Goal: Information Seeking & Learning: Check status

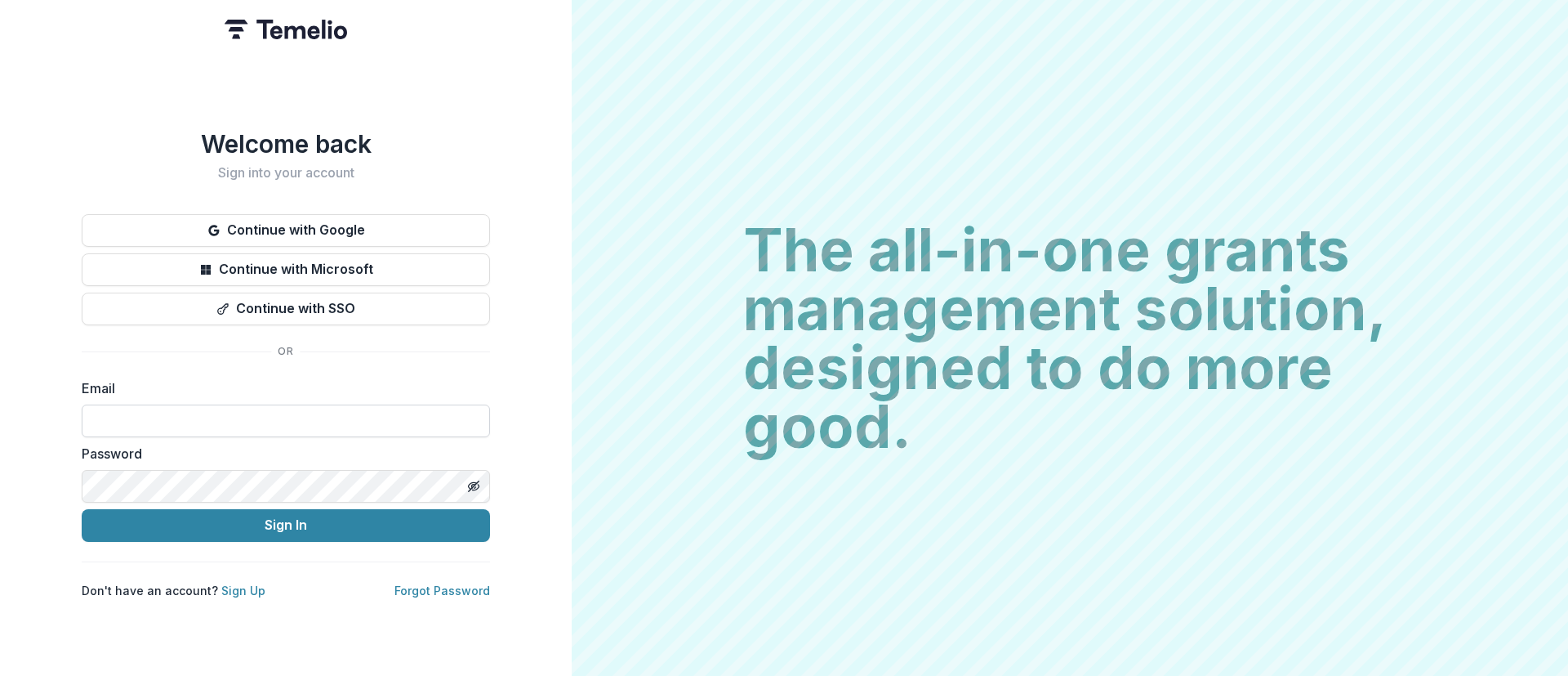
click at [215, 412] on input at bounding box center [286, 420] width 409 height 33
type input "**********"
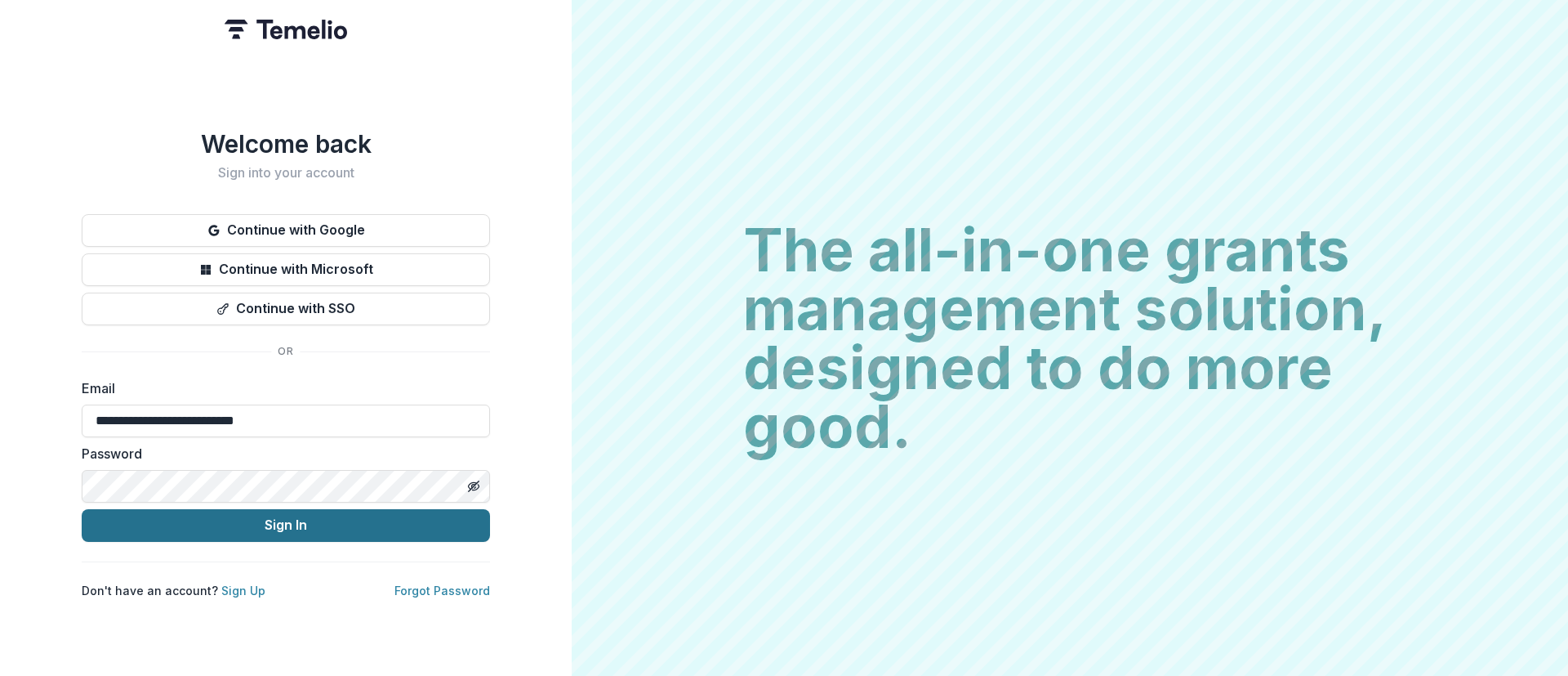
click at [236, 513] on button "Sign In" at bounding box center [286, 525] width 409 height 33
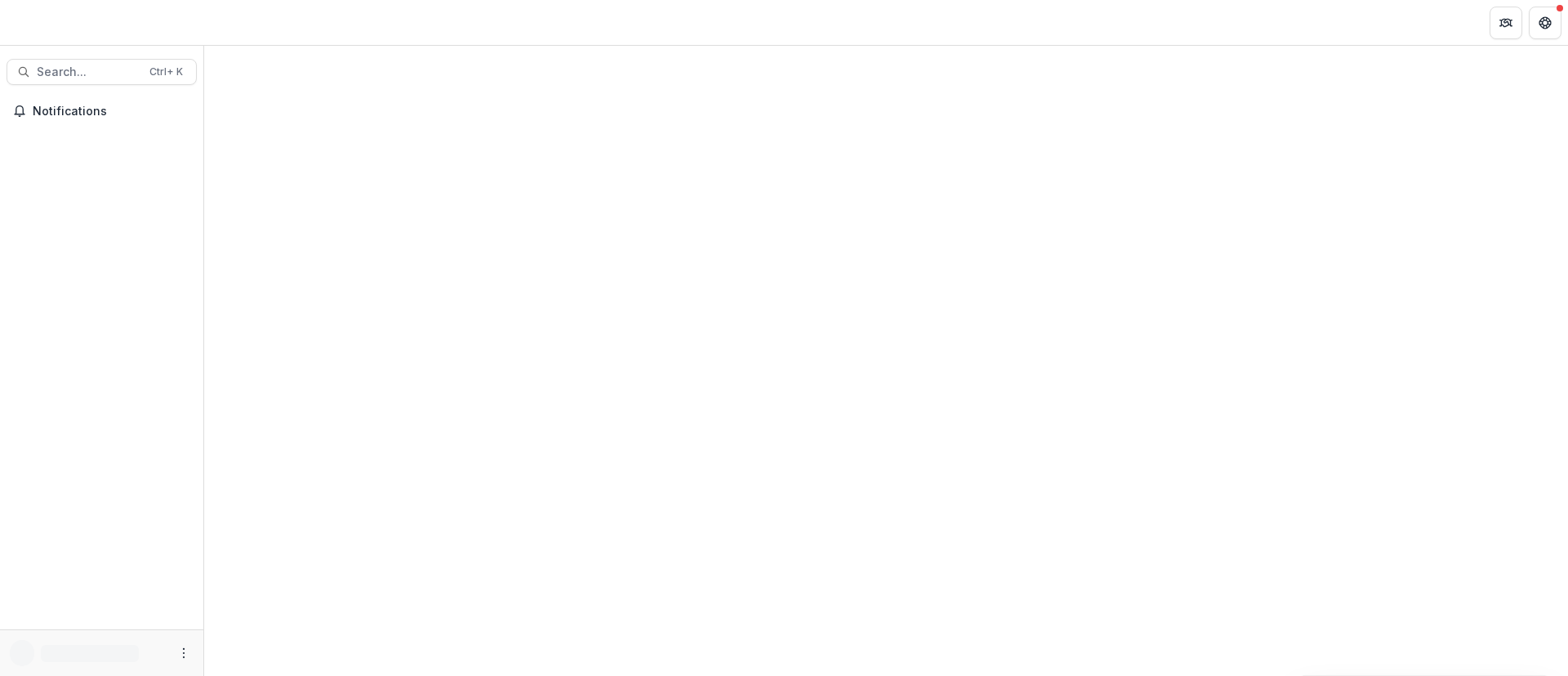
click at [98, 22] on div at bounding box center [102, 26] width 204 height 38
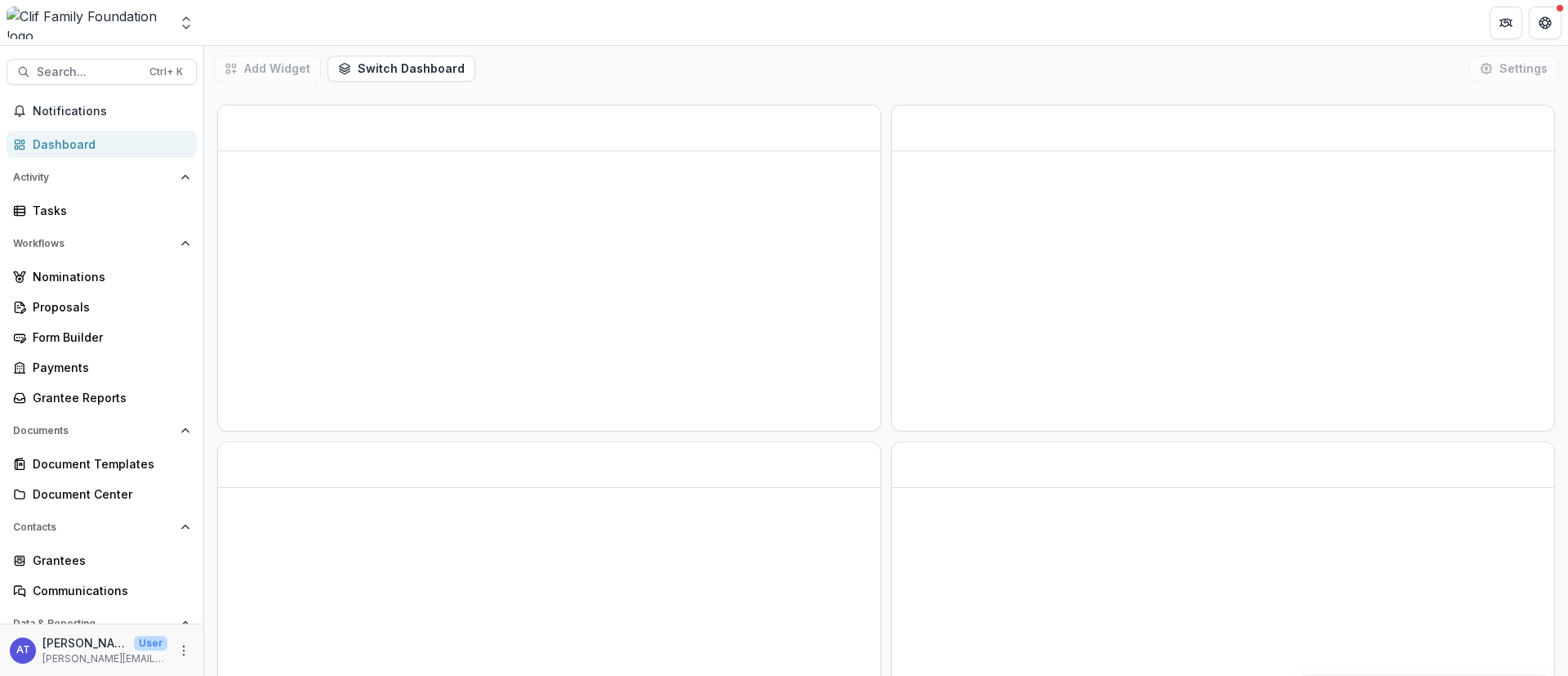
click at [79, 32] on div at bounding box center [88, 23] width 162 height 33
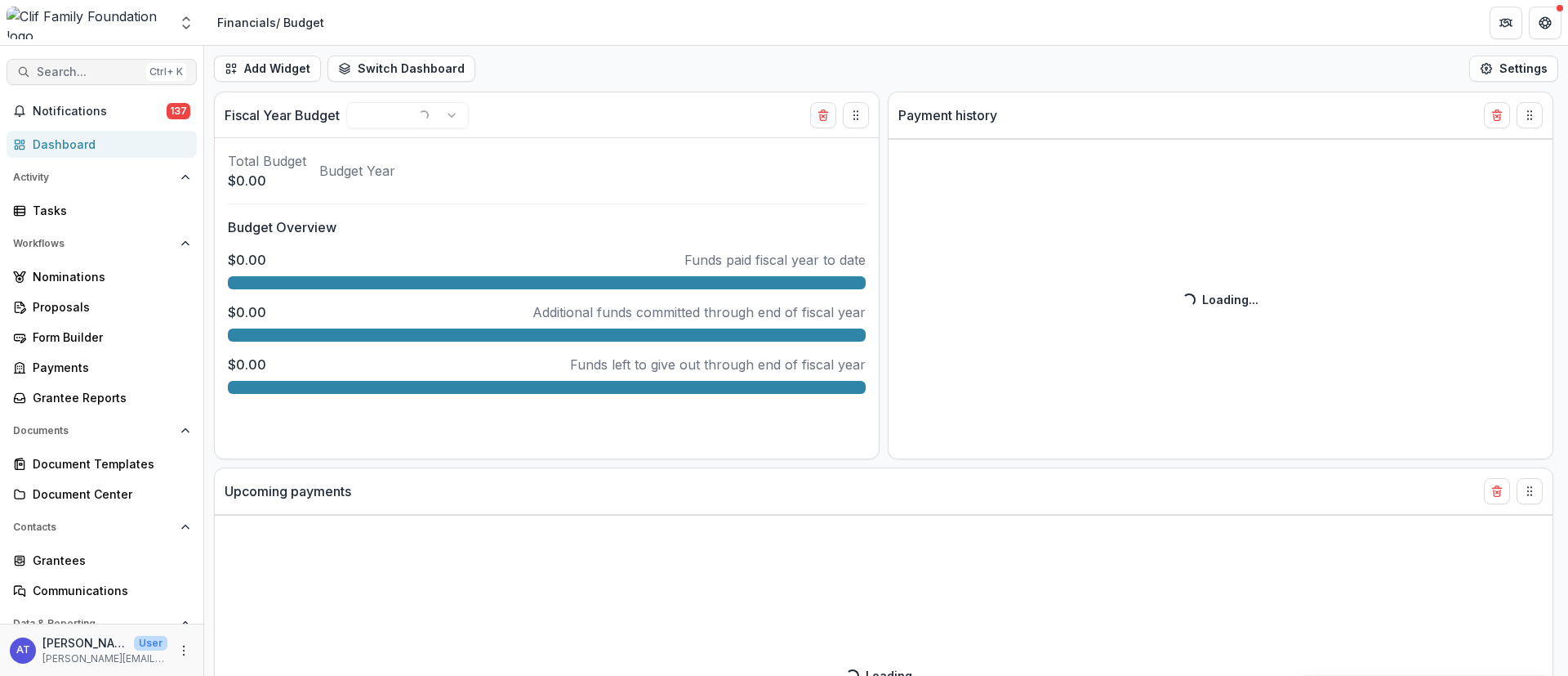
click at [64, 76] on span "Search..." at bounding box center [88, 72] width 103 height 14
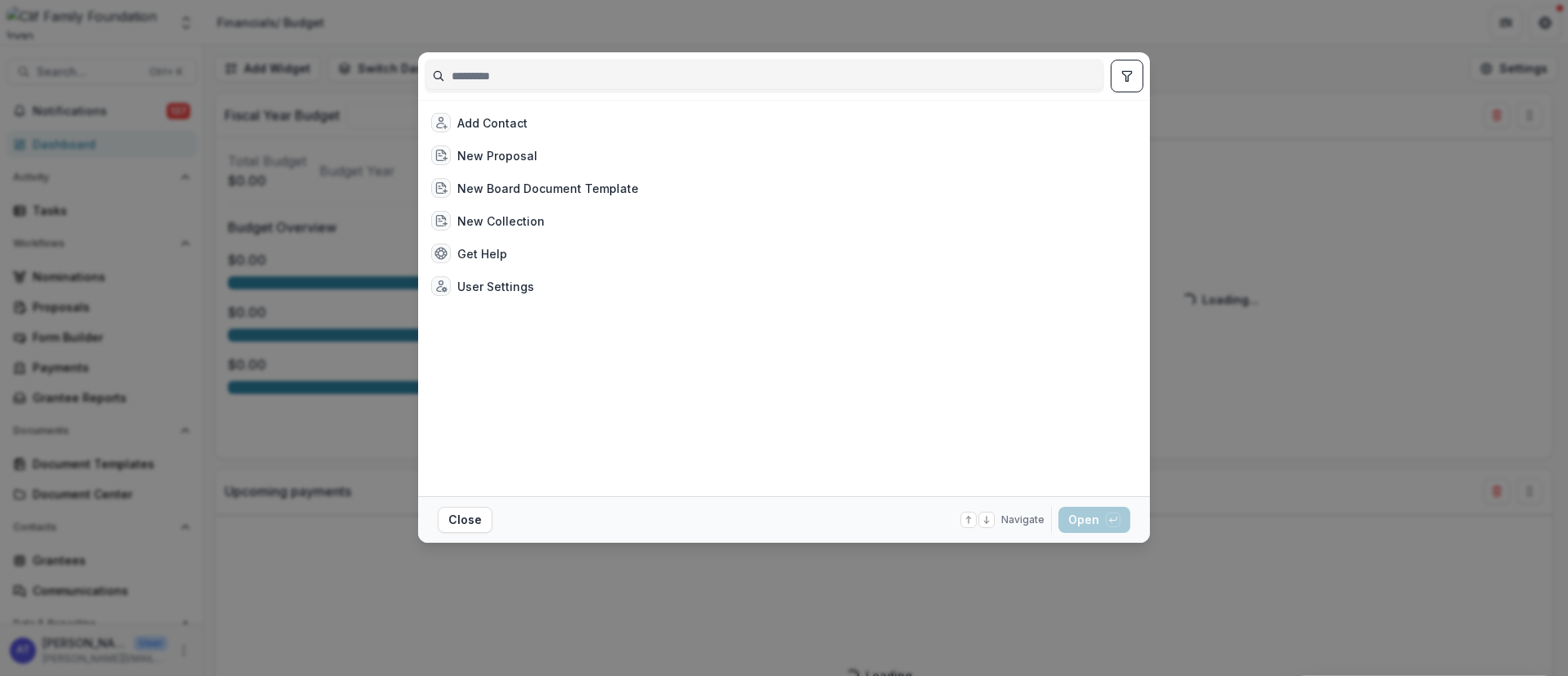
click at [466, 77] on input at bounding box center [764, 76] width 678 height 26
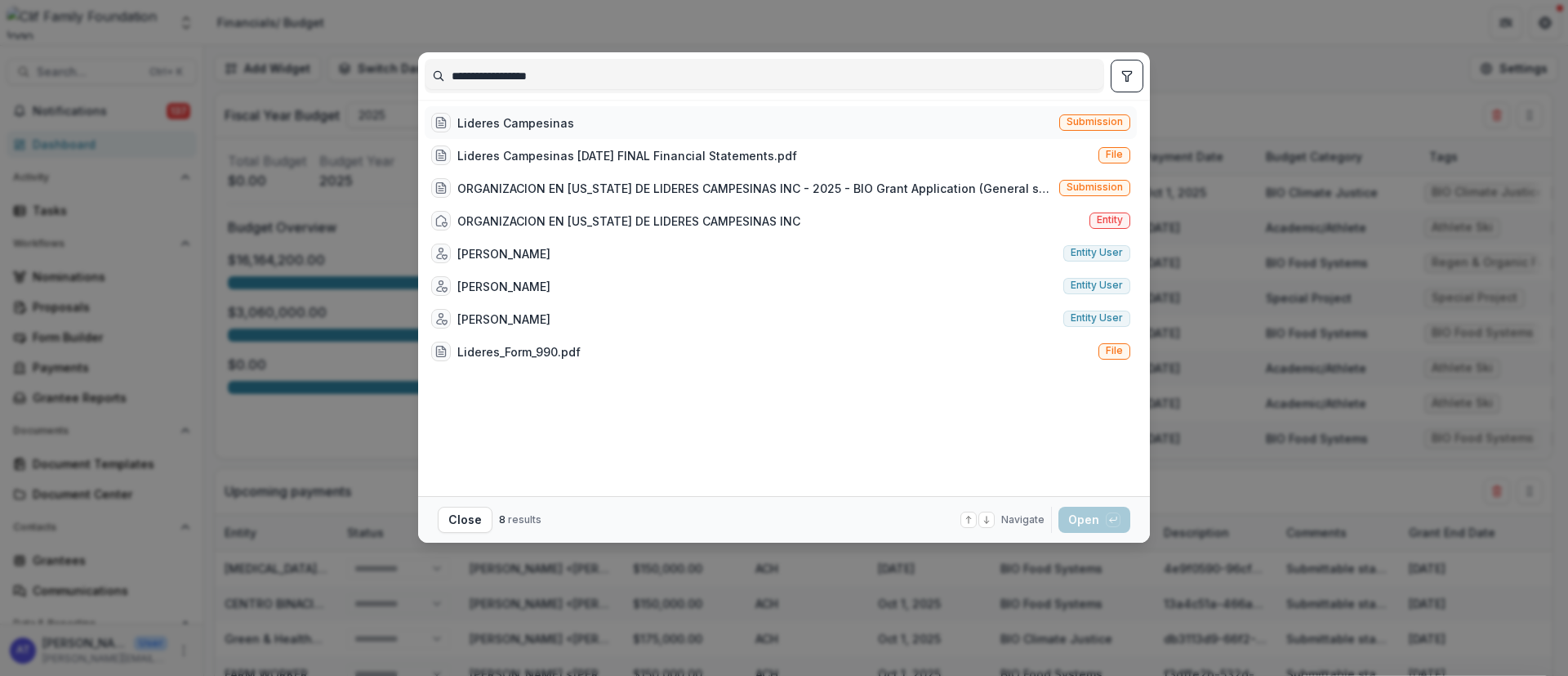
type input "**********"
click at [1109, 215] on span "Entity" at bounding box center [1110, 220] width 26 height 12
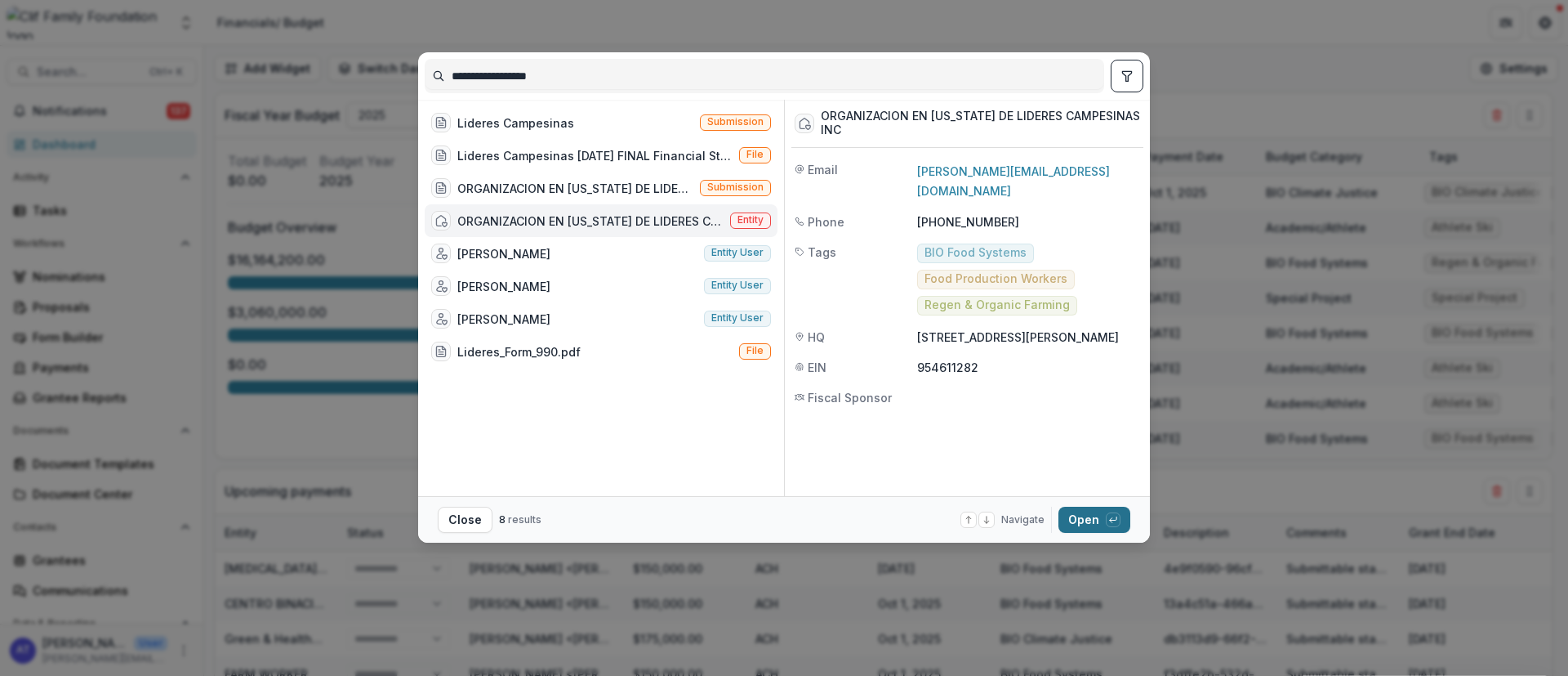
click at [1100, 519] on button "Open with enter key" at bounding box center [1094, 519] width 72 height 26
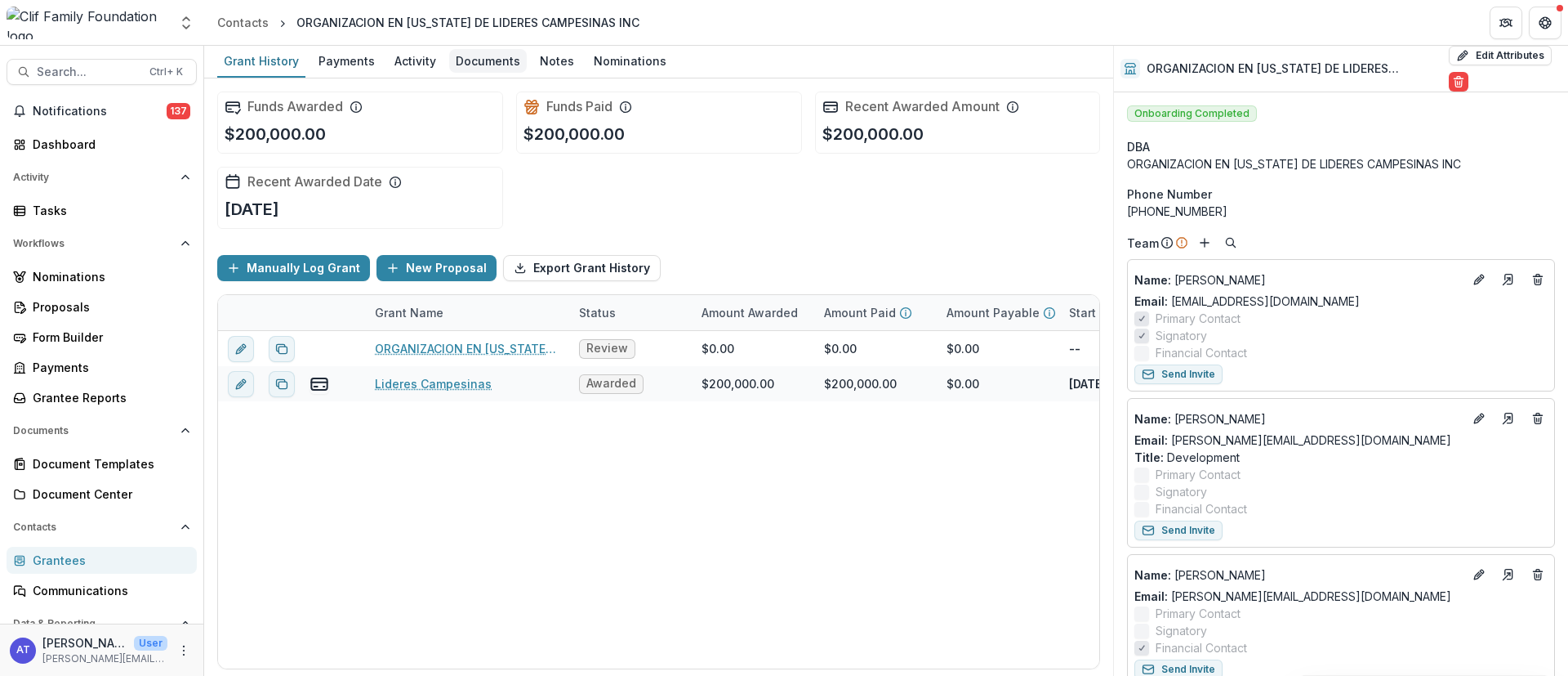
click at [470, 59] on div "Documents" at bounding box center [487, 61] width 78 height 24
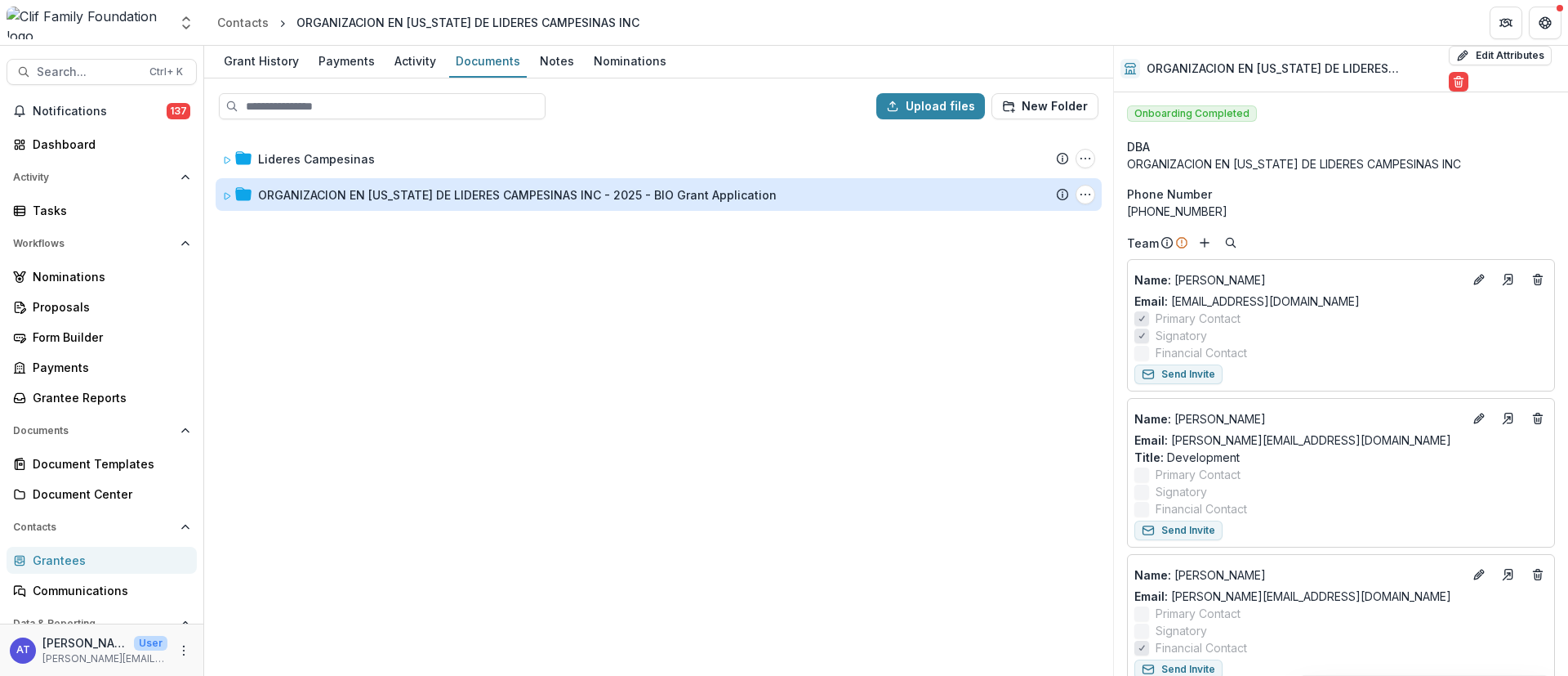
click at [367, 196] on div "ORGANIZACION EN [US_STATE] DE LIDERES CAMPESINAS INC - 2025 - BIO Grant Applica…" at bounding box center [518, 194] width 519 height 17
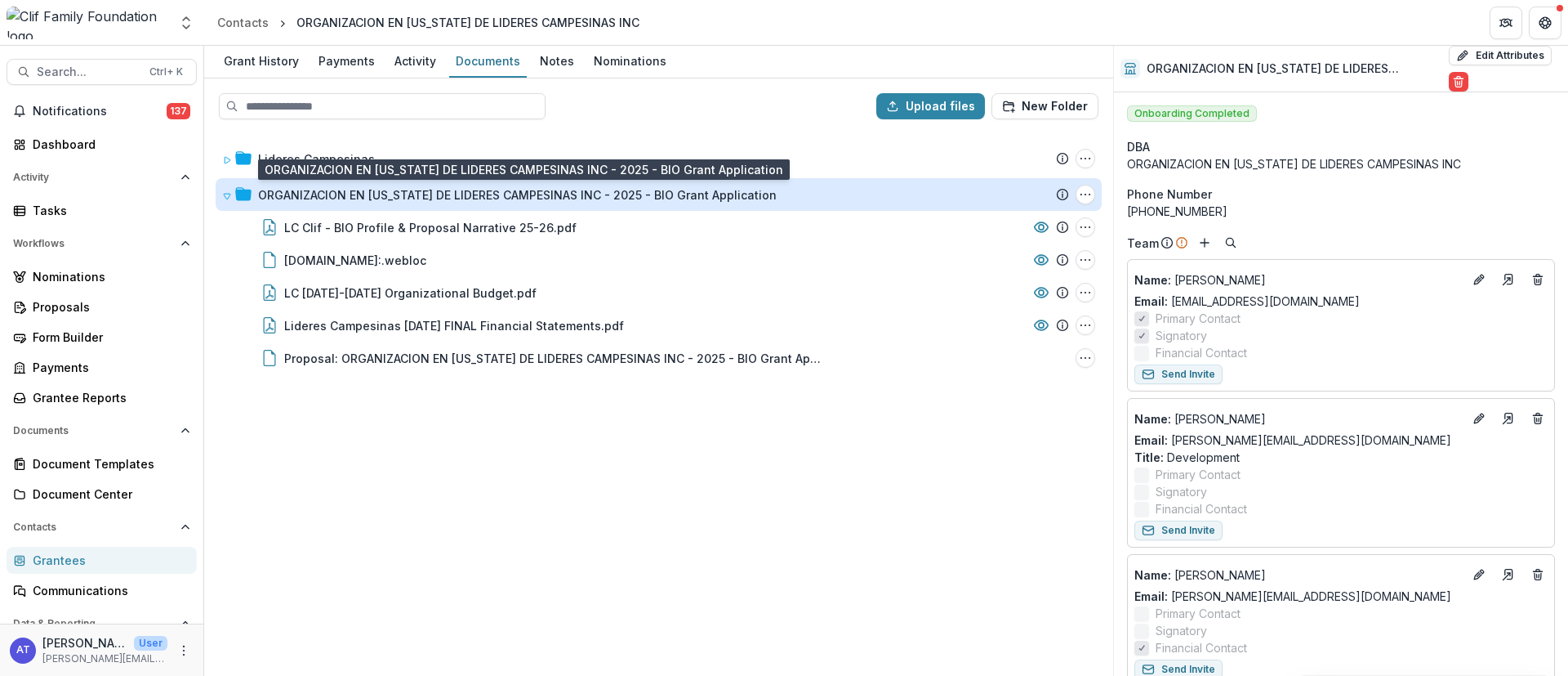
click at [394, 190] on div "ORGANIZACION EN [US_STATE] DE LIDERES CAMPESINAS INC - 2025 - BIO Grant Applica…" at bounding box center [518, 194] width 519 height 17
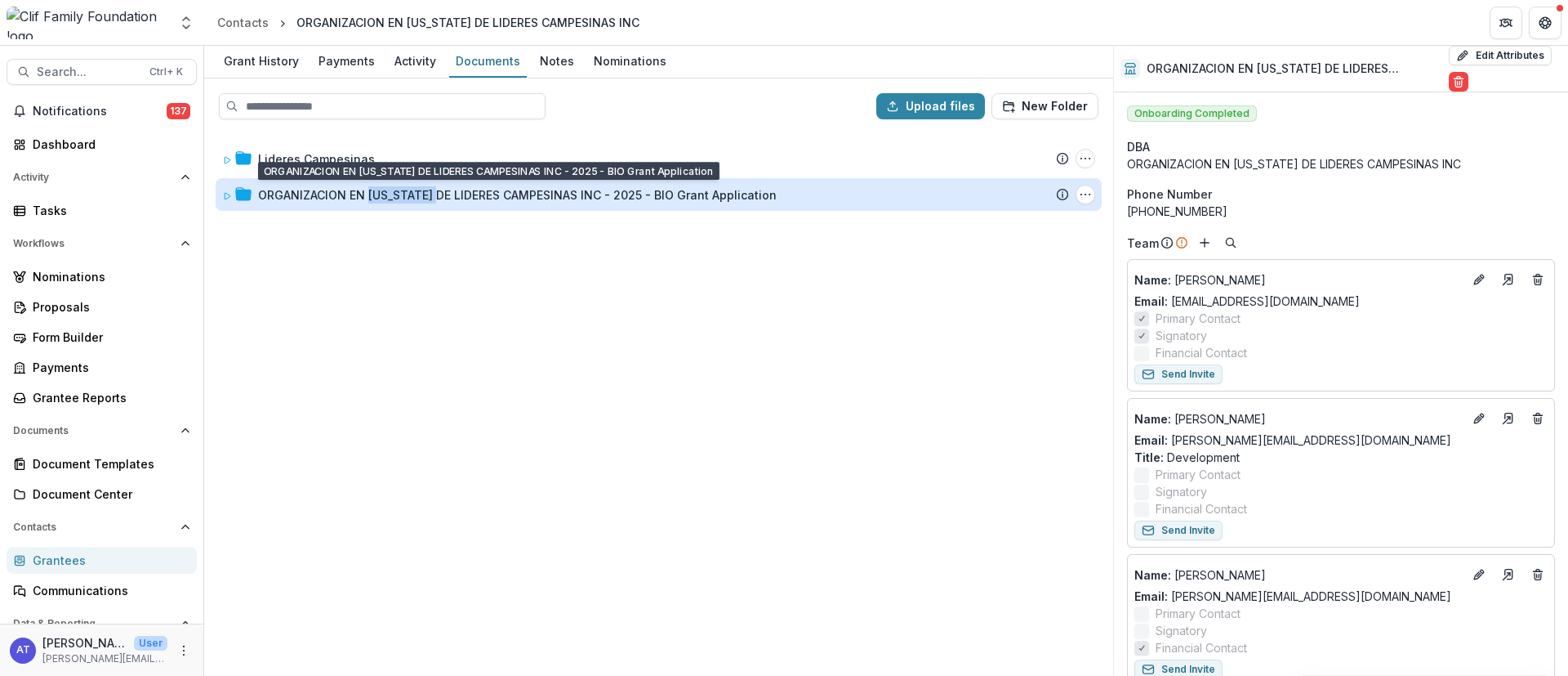
click at [394, 190] on div "ORGANIZACION EN [US_STATE] DE LIDERES CAMPESINAS INC - 2025 - BIO Grant Applica…" at bounding box center [518, 194] width 519 height 17
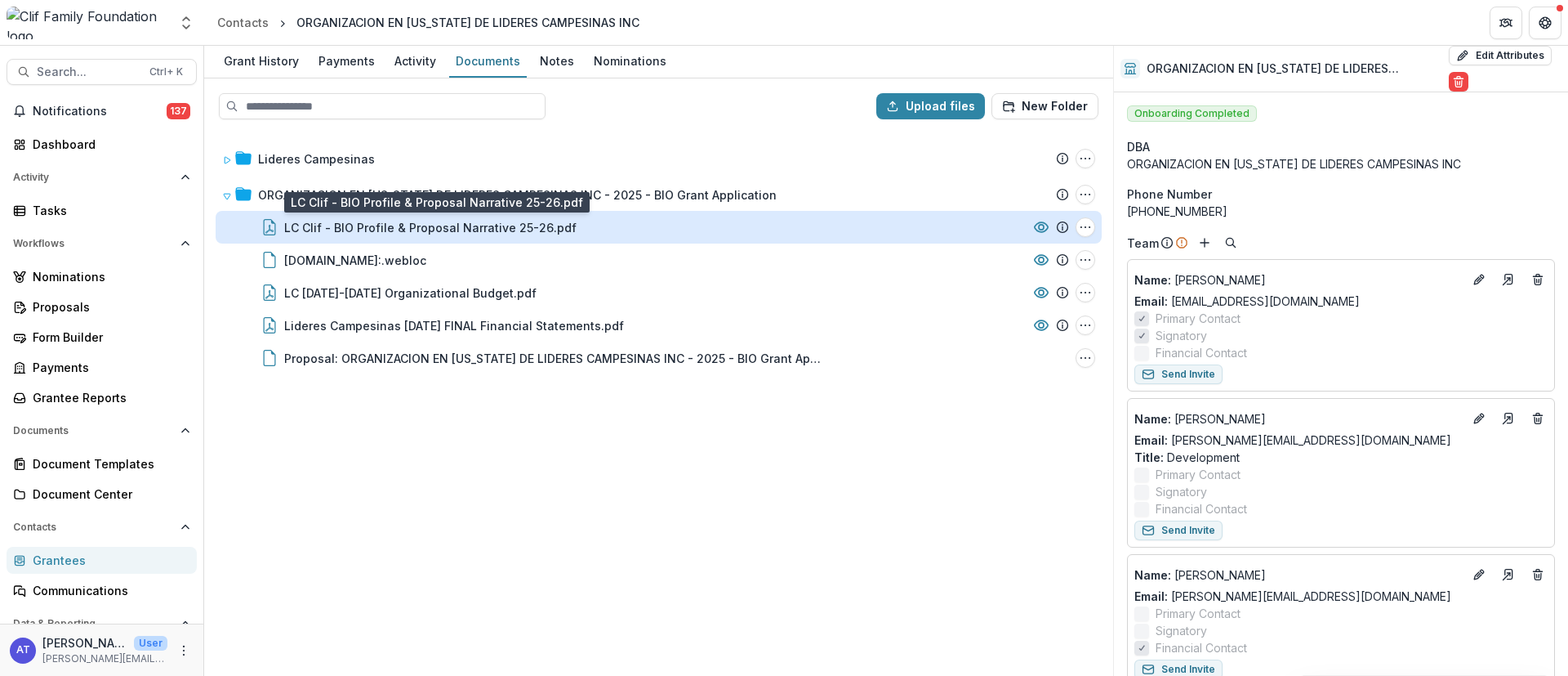
click at [380, 224] on div "LC Clif - BIO Profile & Proposal Narrative 25-26.pdf" at bounding box center [430, 227] width 292 height 17
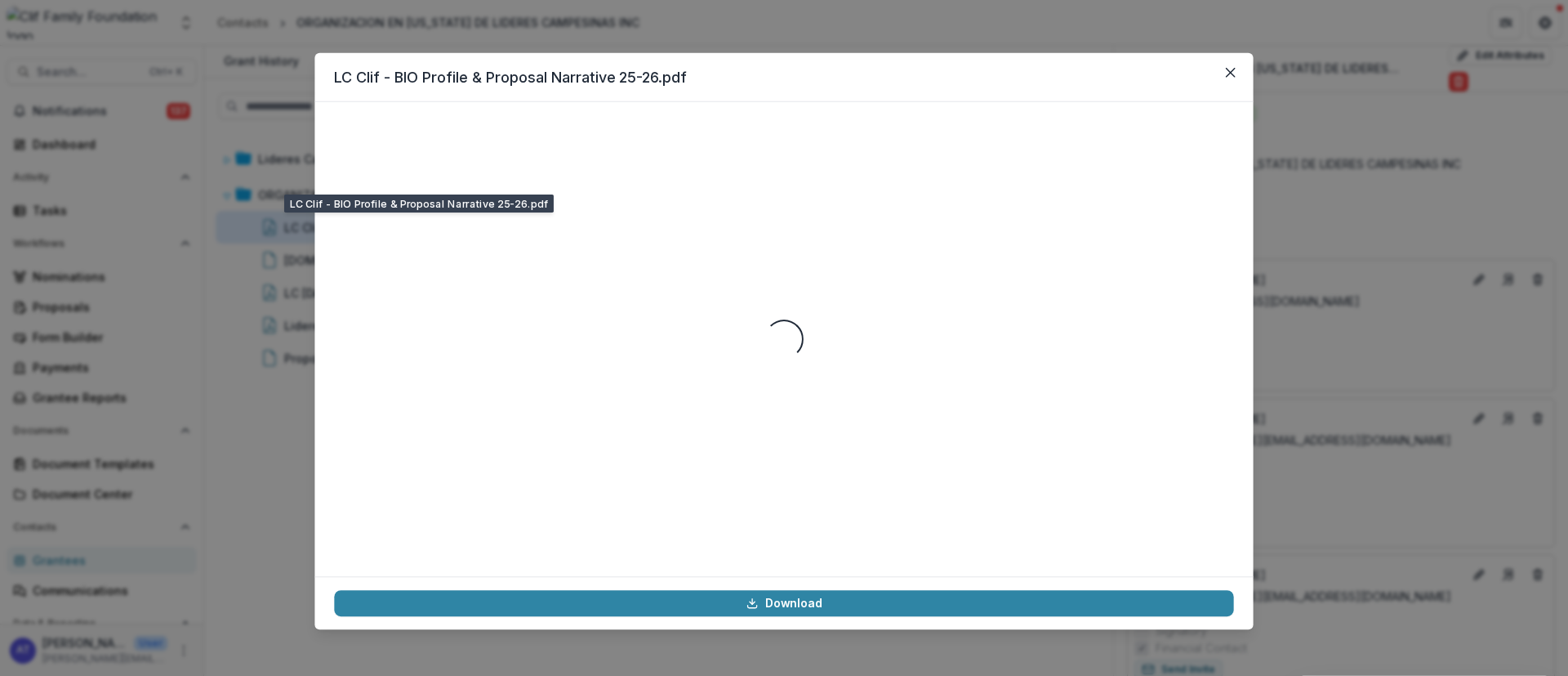
click at [380, 224] on div "Loading..." at bounding box center [784, 338] width 899 height 435
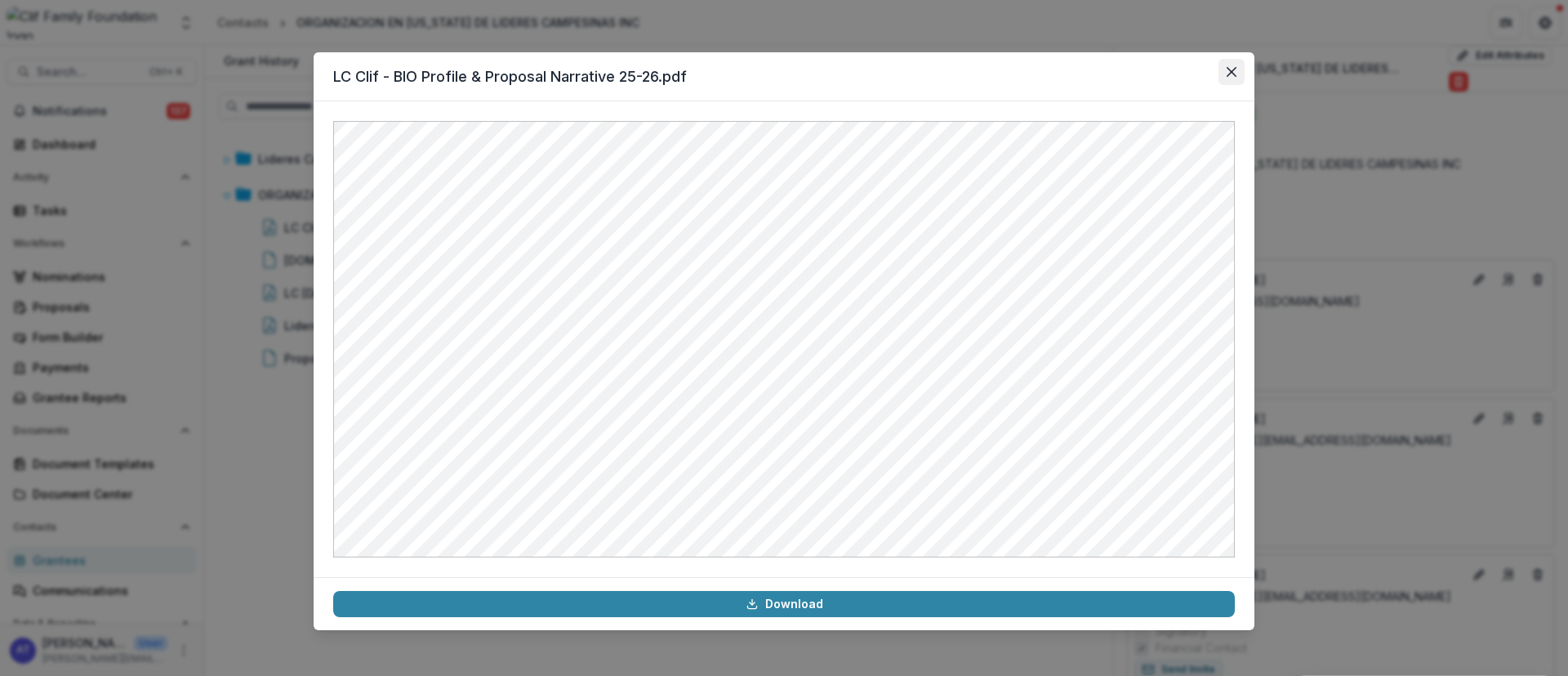
click at [1235, 60] on button "Close" at bounding box center [1232, 72] width 26 height 26
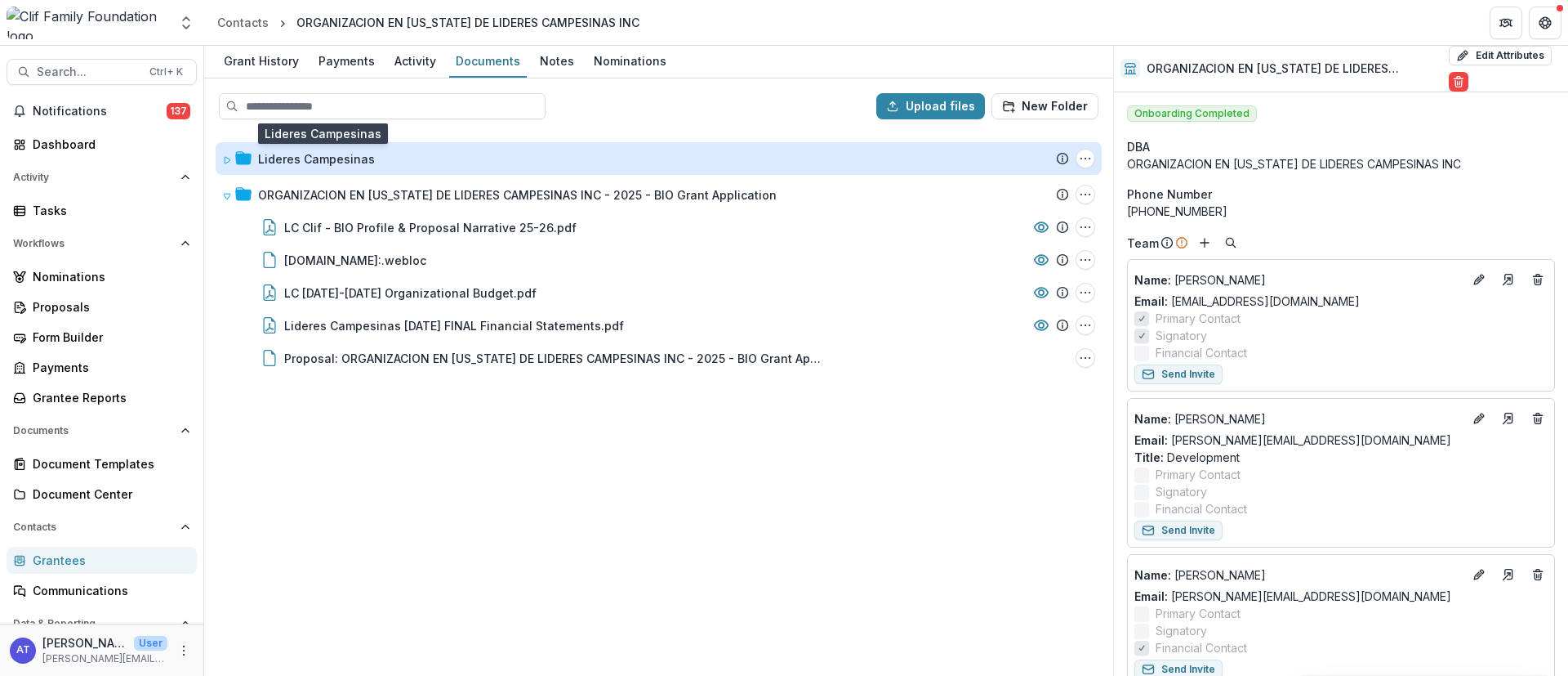
click at [308, 159] on div "Lideres Campesinas" at bounding box center [317, 158] width 116 height 17
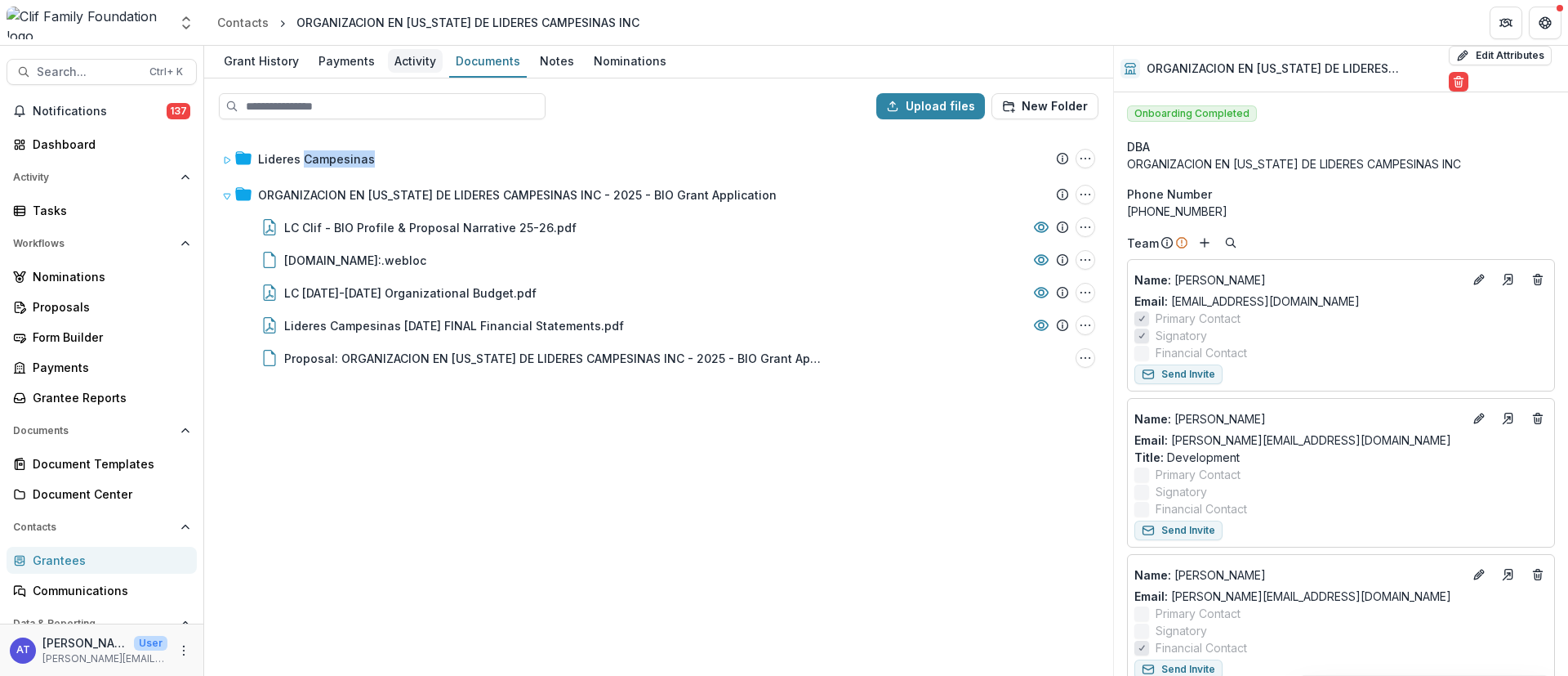
click at [416, 62] on div "Activity" at bounding box center [414, 61] width 54 height 24
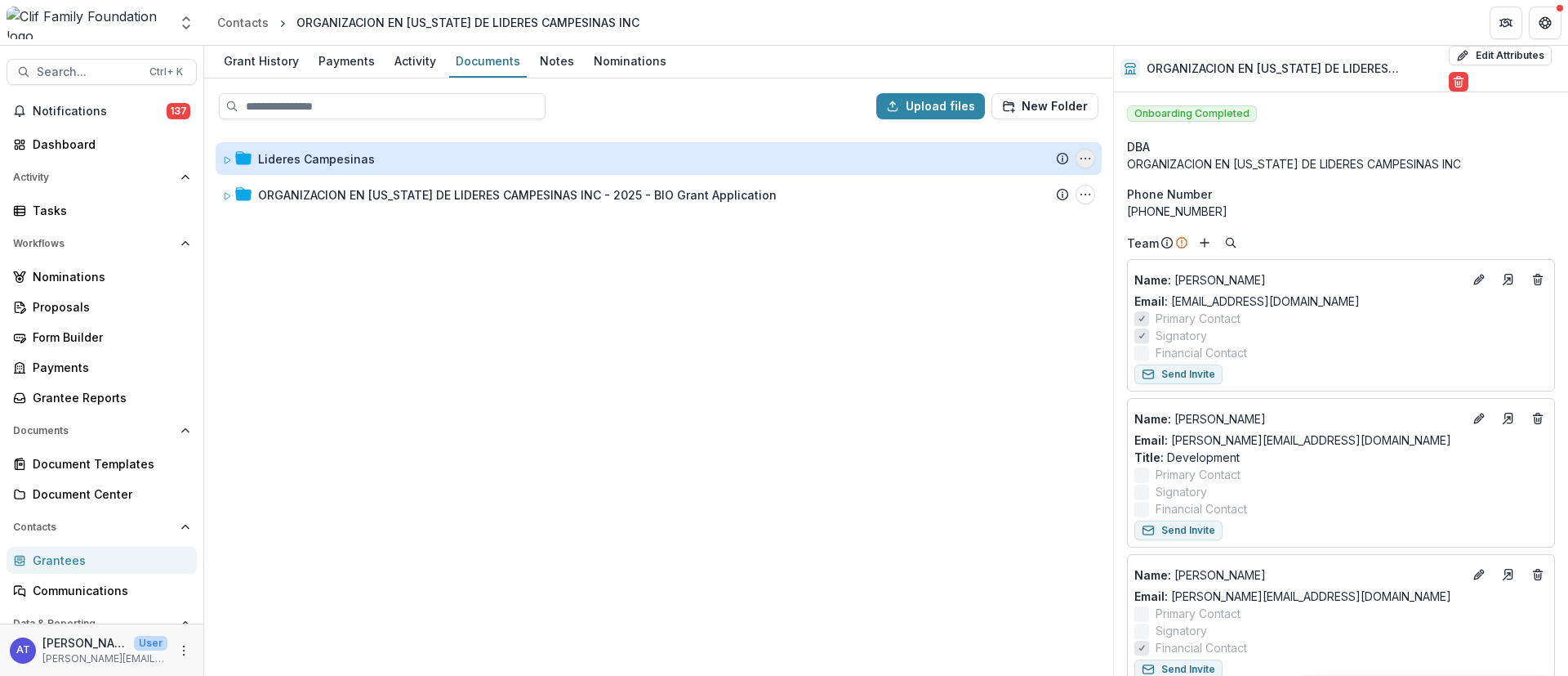
click at [1082, 154] on icon "Lideres Campesinas Options" at bounding box center [1084, 158] width 13 height 13
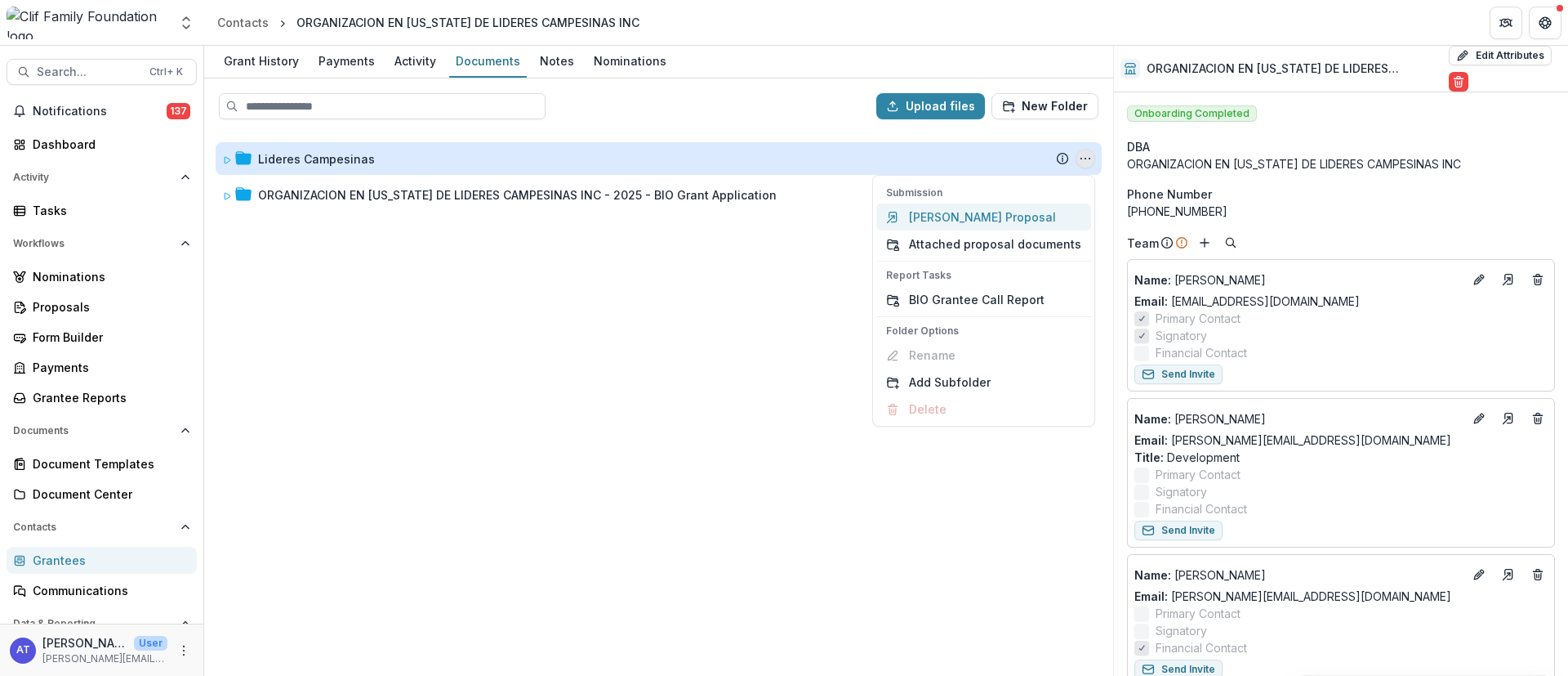
click at [950, 220] on link "[PERSON_NAME] Proposal" at bounding box center [984, 216] width 215 height 27
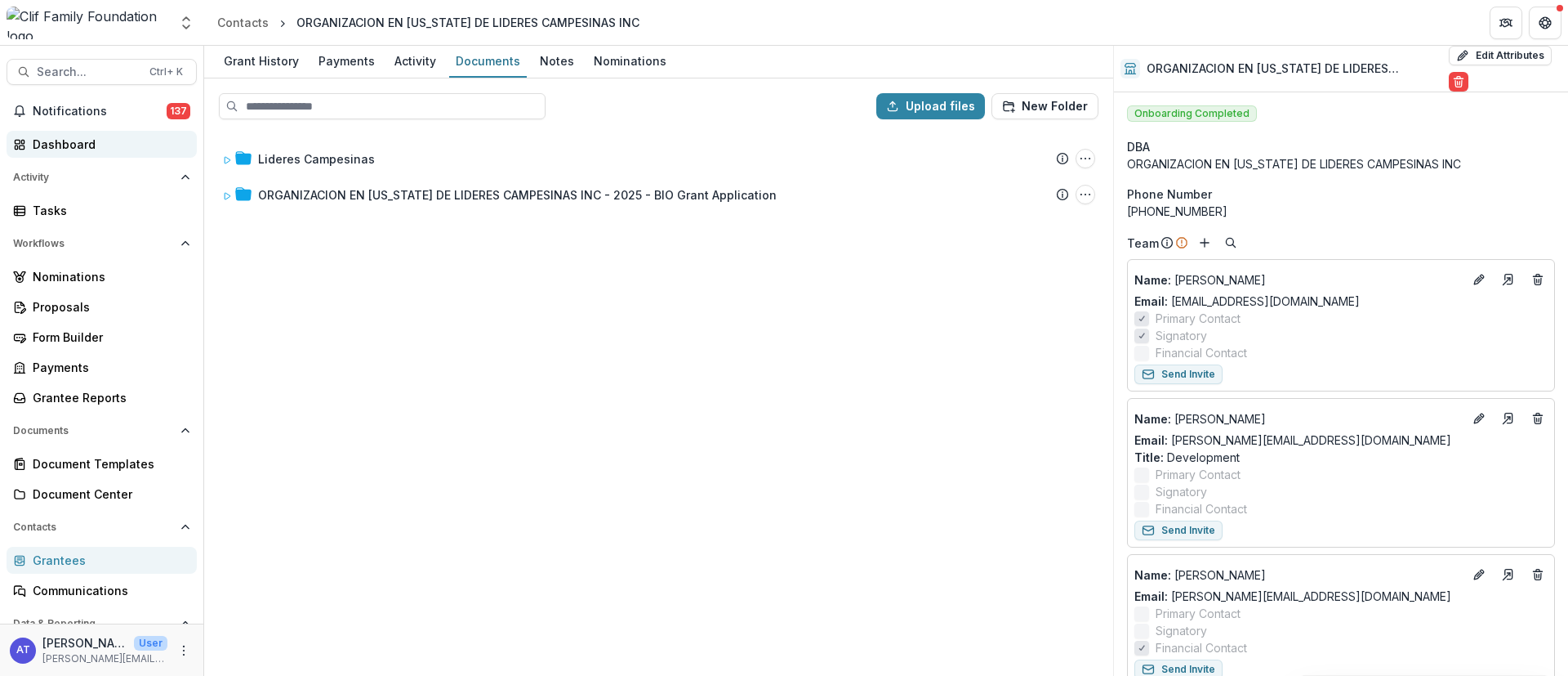
click at [59, 145] on div "Dashboard" at bounding box center [108, 143] width 151 height 17
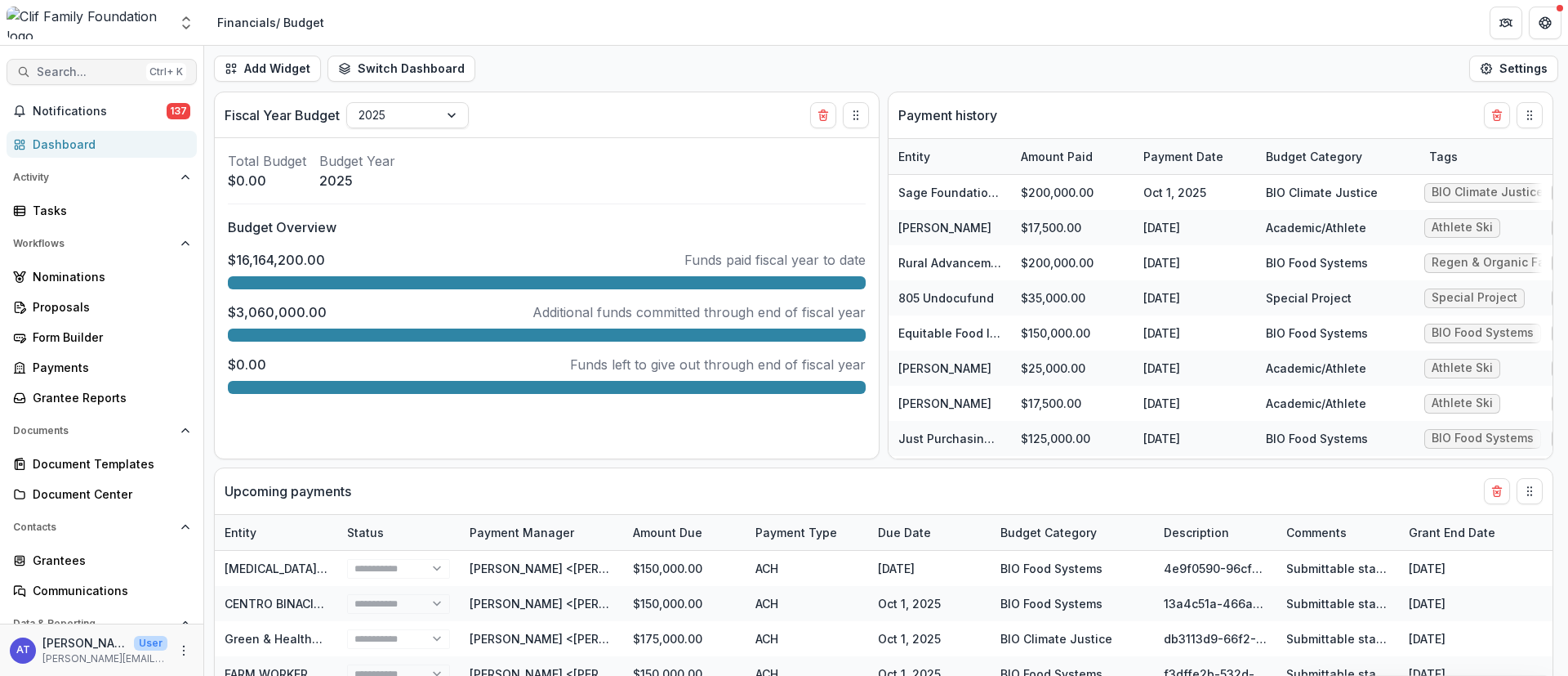
click at [59, 78] on button "Search... Ctrl + K" at bounding box center [102, 72] width 190 height 26
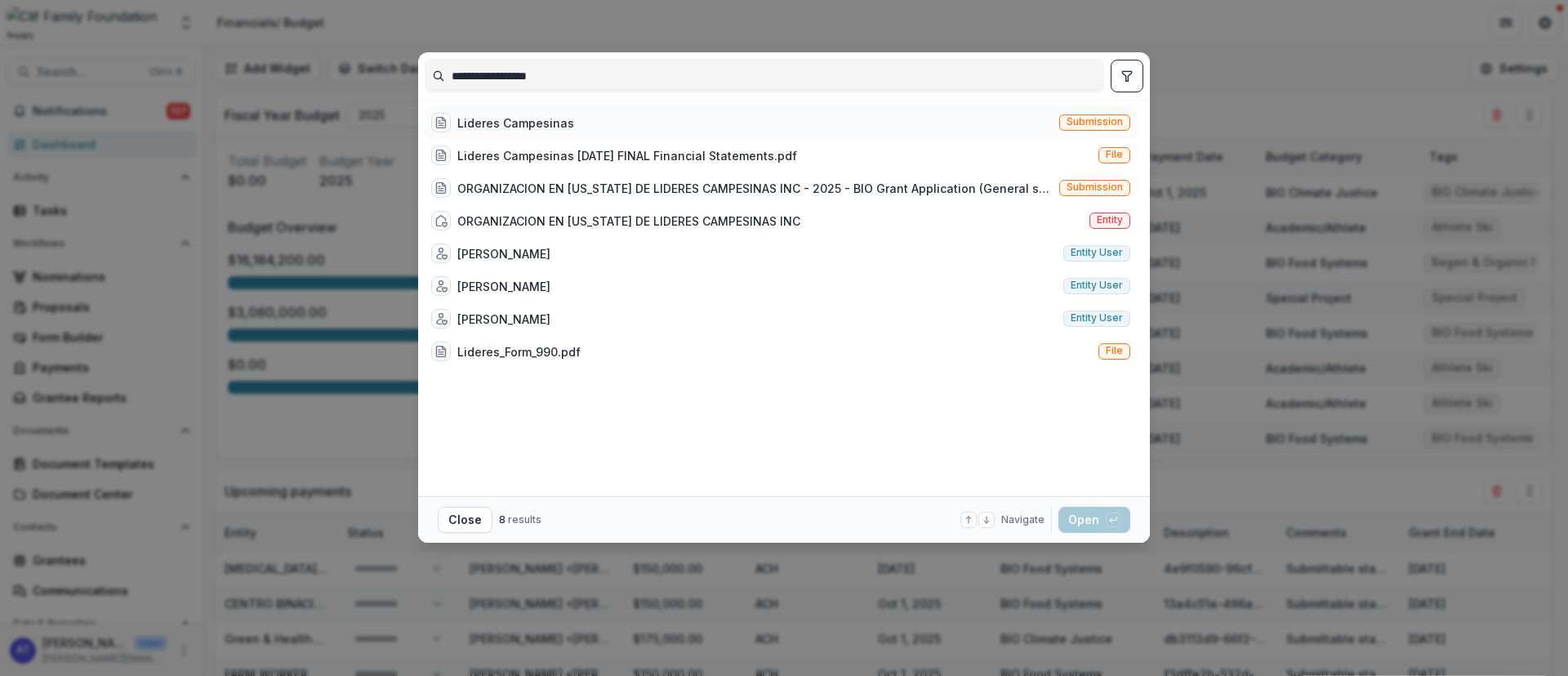
type input "**********"
click at [1083, 118] on span "Submission" at bounding box center [1094, 122] width 56 height 12
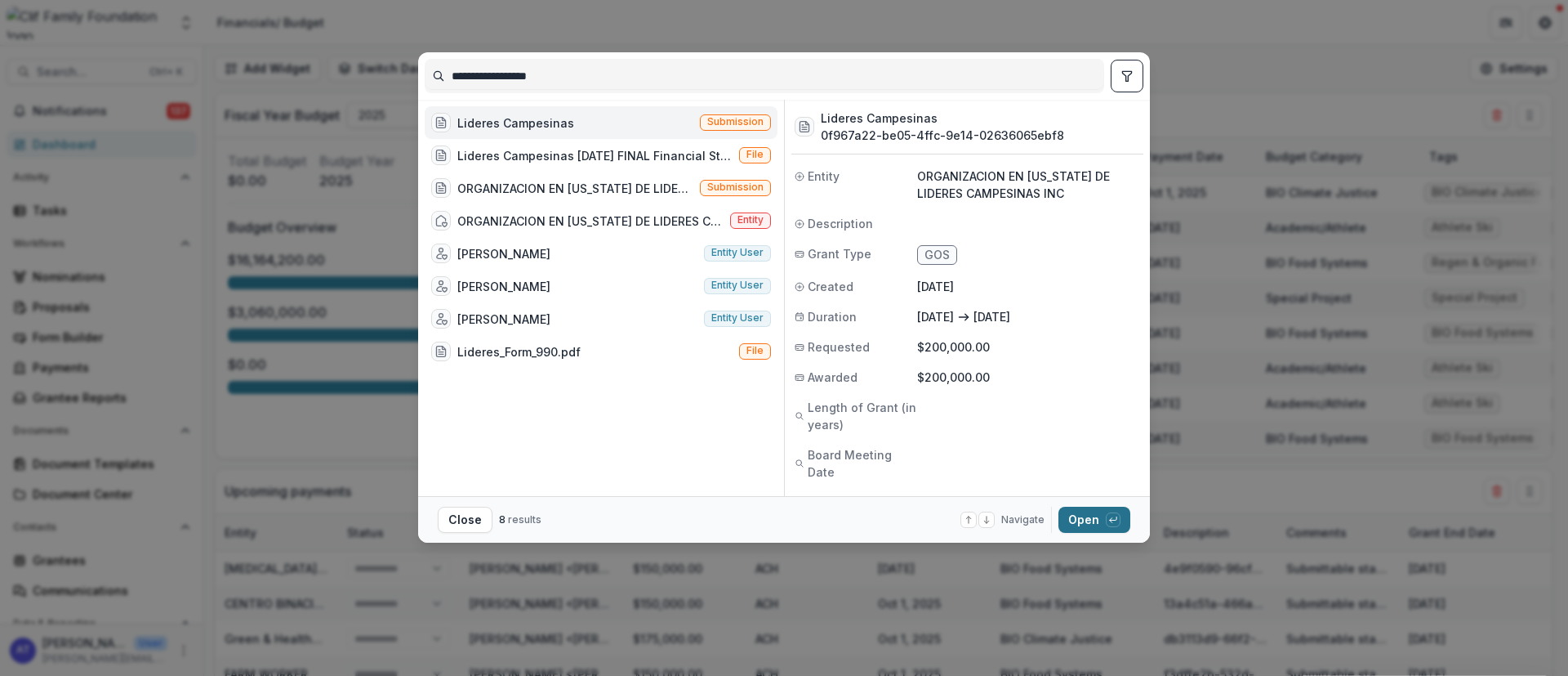
click at [1079, 519] on button "Open with enter key" at bounding box center [1094, 519] width 72 height 26
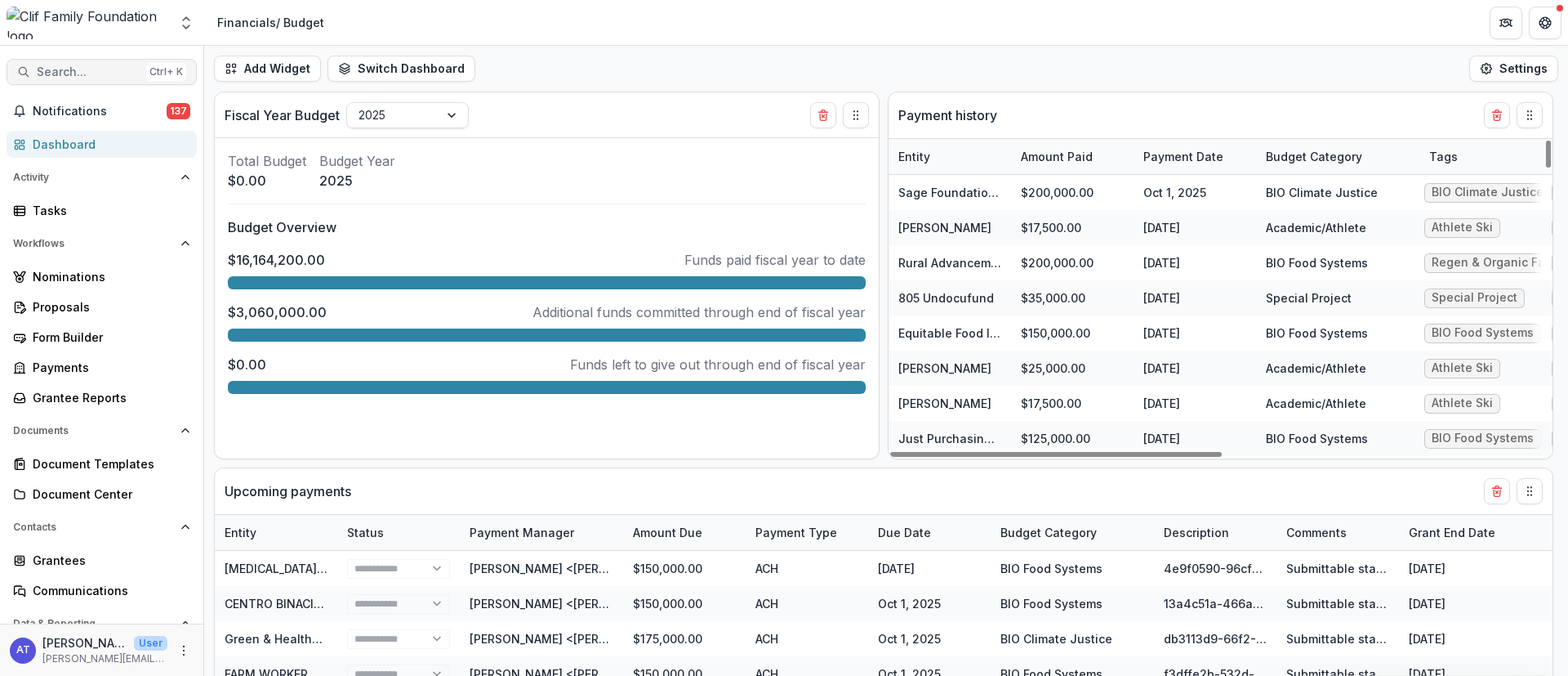
click at [82, 67] on span "Search..." at bounding box center [88, 72] width 103 height 14
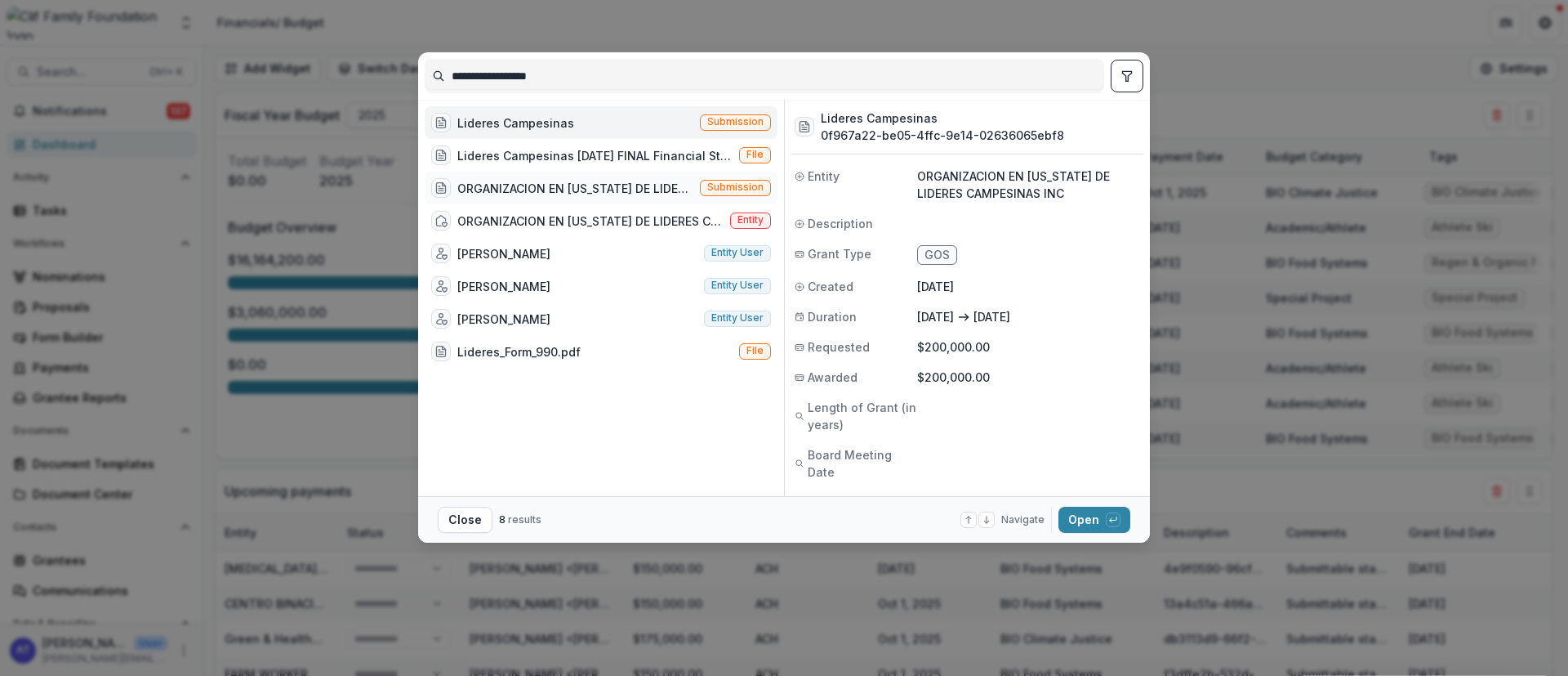
click at [624, 191] on div "ORGANIZACION EN [US_STATE] DE LIDERES CAMPESINAS INC - 2025 - BIO Grant Applica…" at bounding box center [575, 188] width 236 height 17
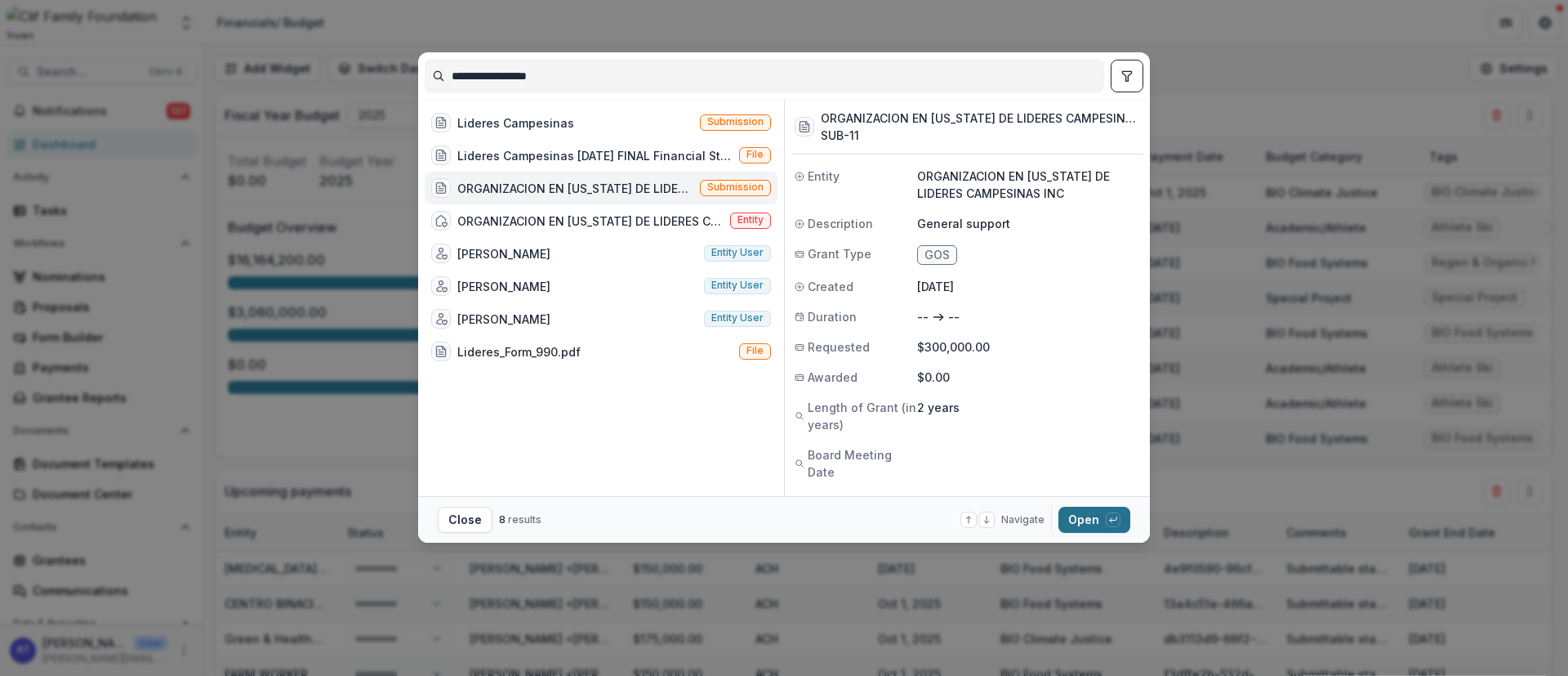
click at [1079, 518] on button "Open with enter key" at bounding box center [1094, 519] width 72 height 26
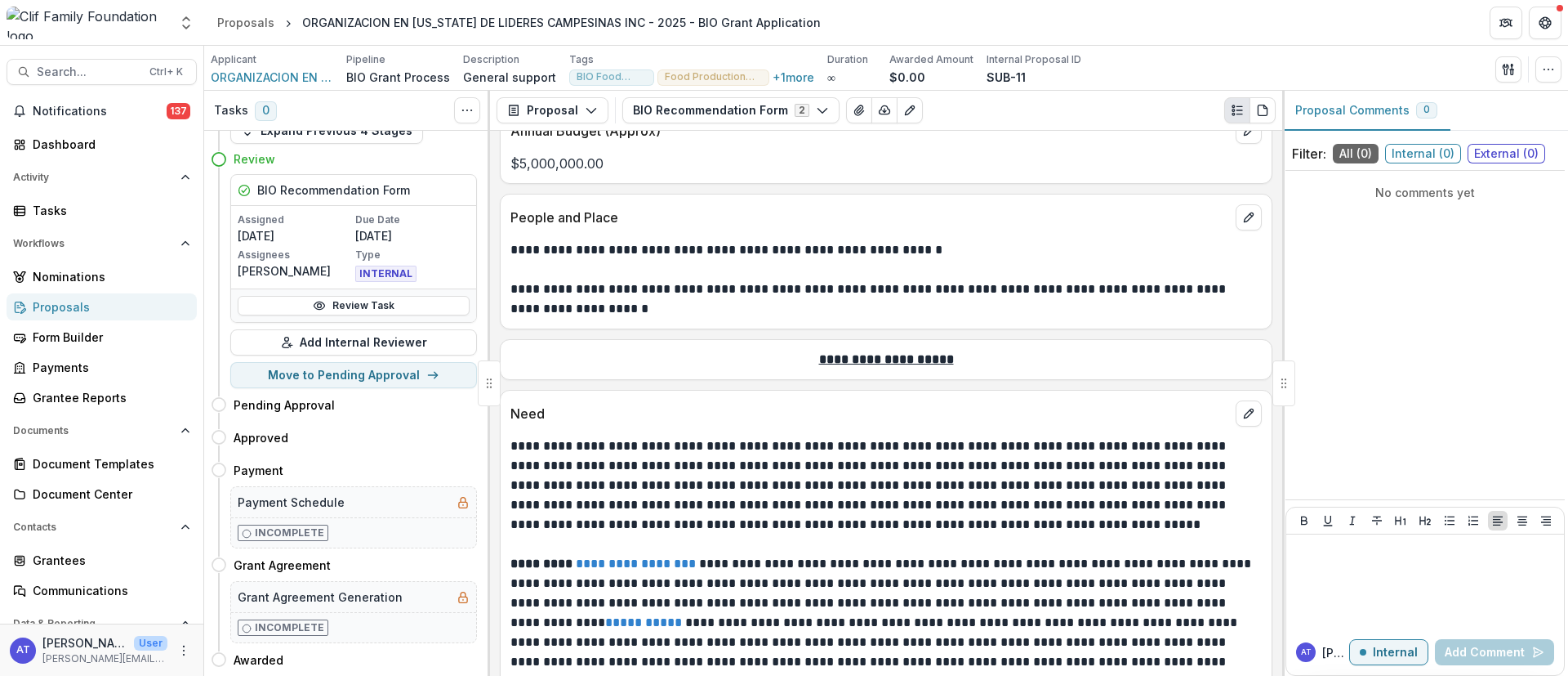
scroll to position [88, 0]
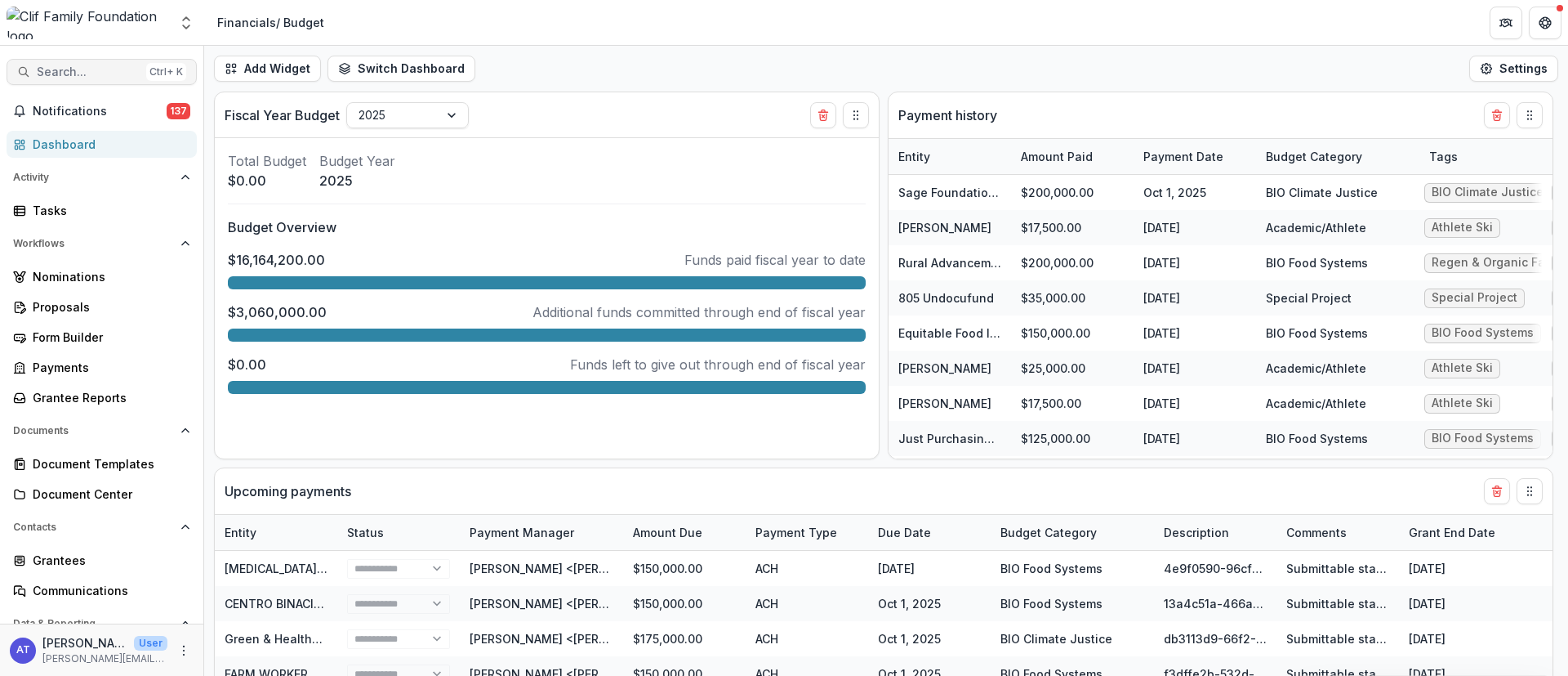
click at [69, 83] on button "Search... Ctrl + K" at bounding box center [102, 72] width 190 height 26
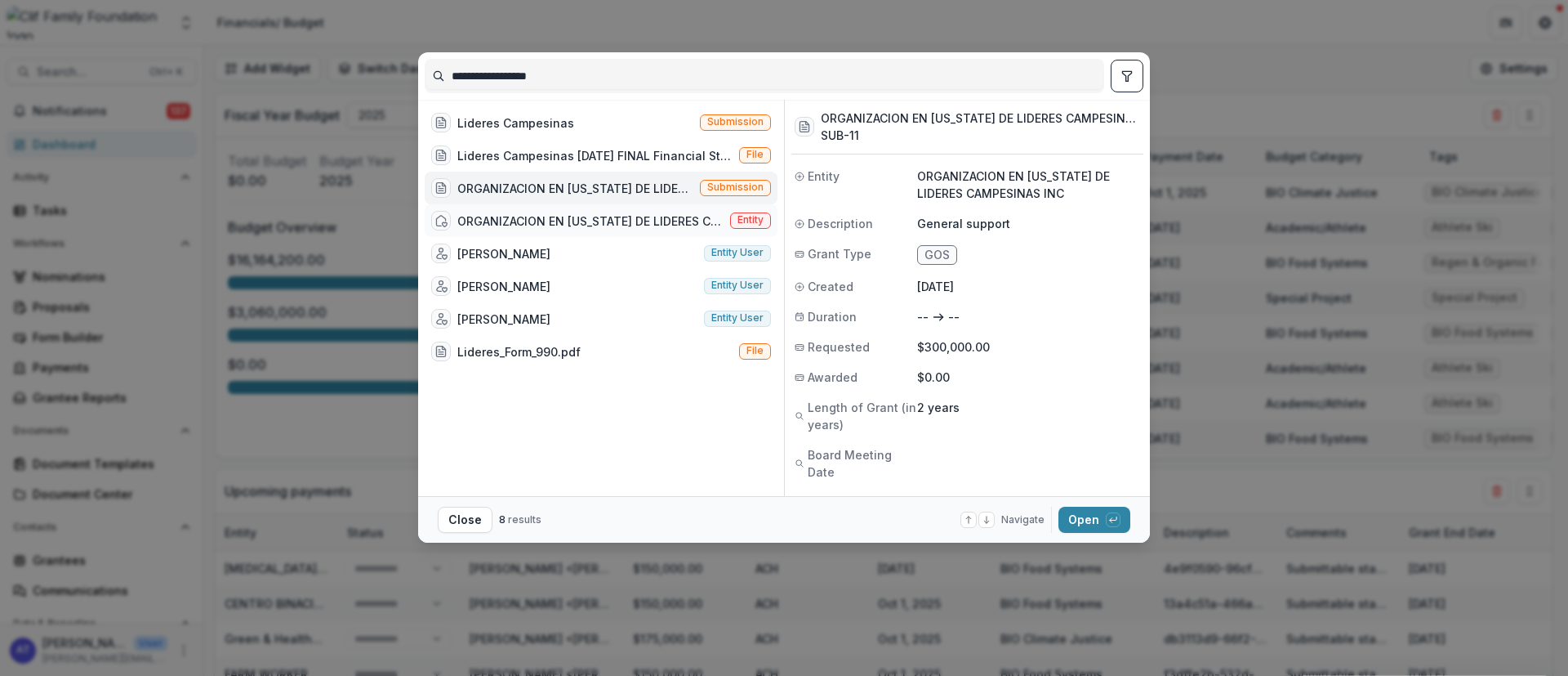
click at [531, 215] on div "ORGANIZACION EN [US_STATE] DE LIDERES CAMPESINAS INC" at bounding box center [591, 220] width 266 height 17
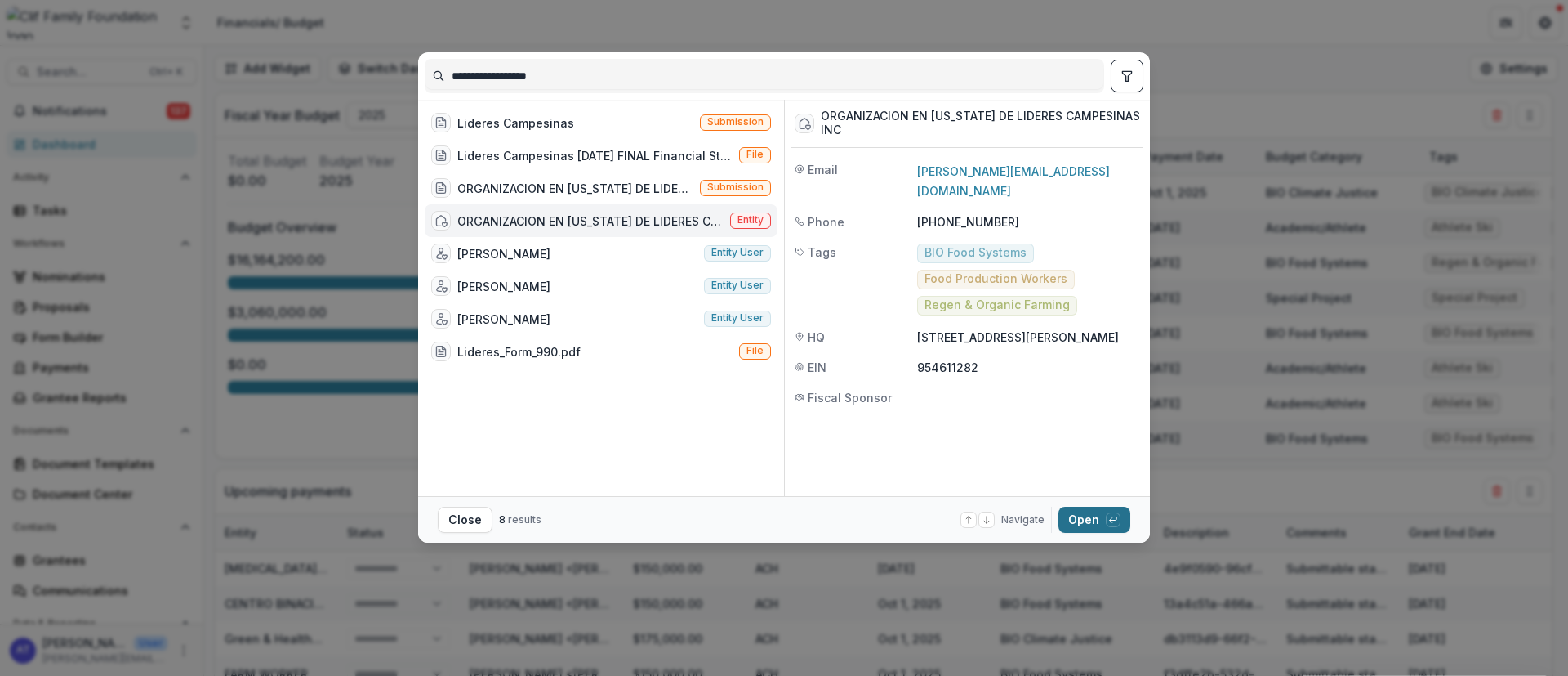
click at [1075, 516] on button "Open with enter key" at bounding box center [1094, 519] width 72 height 26
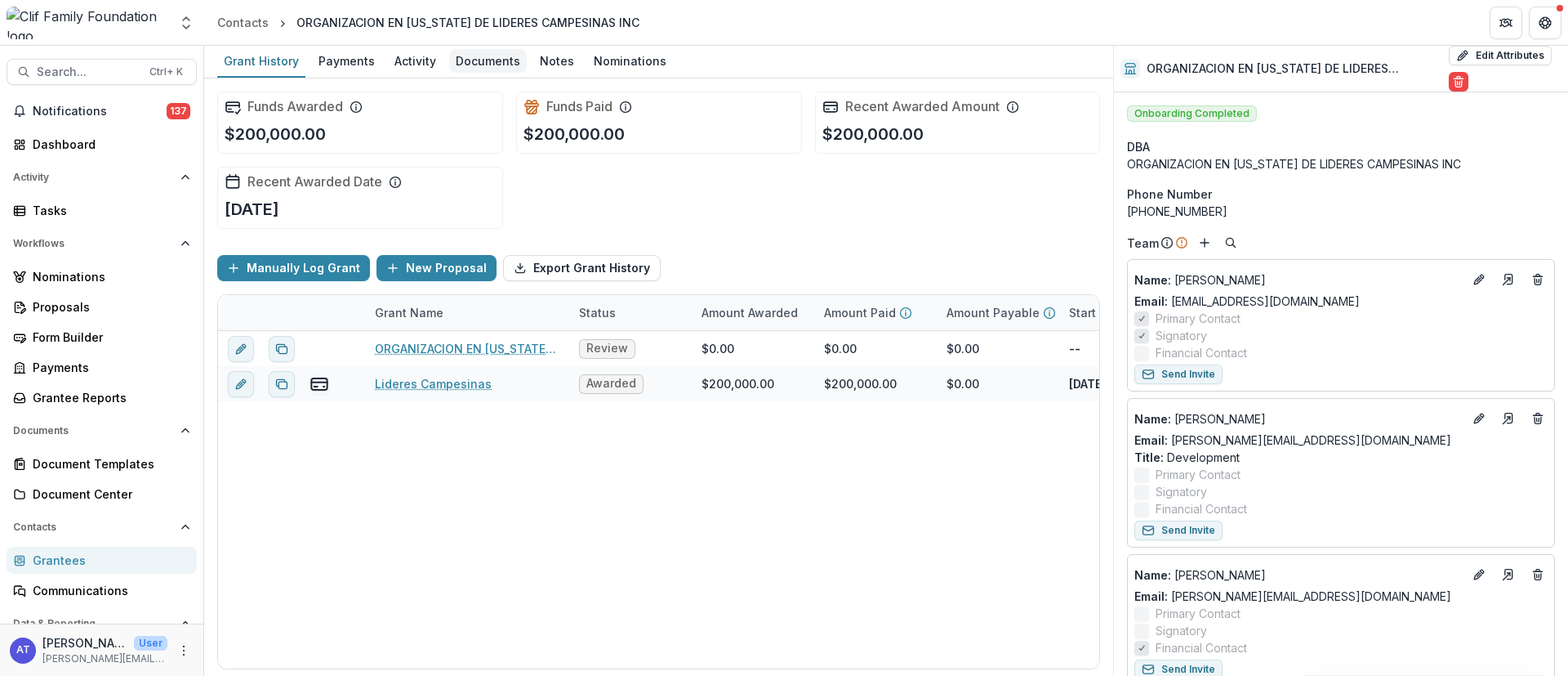
click at [462, 59] on div "Documents" at bounding box center [487, 61] width 78 height 24
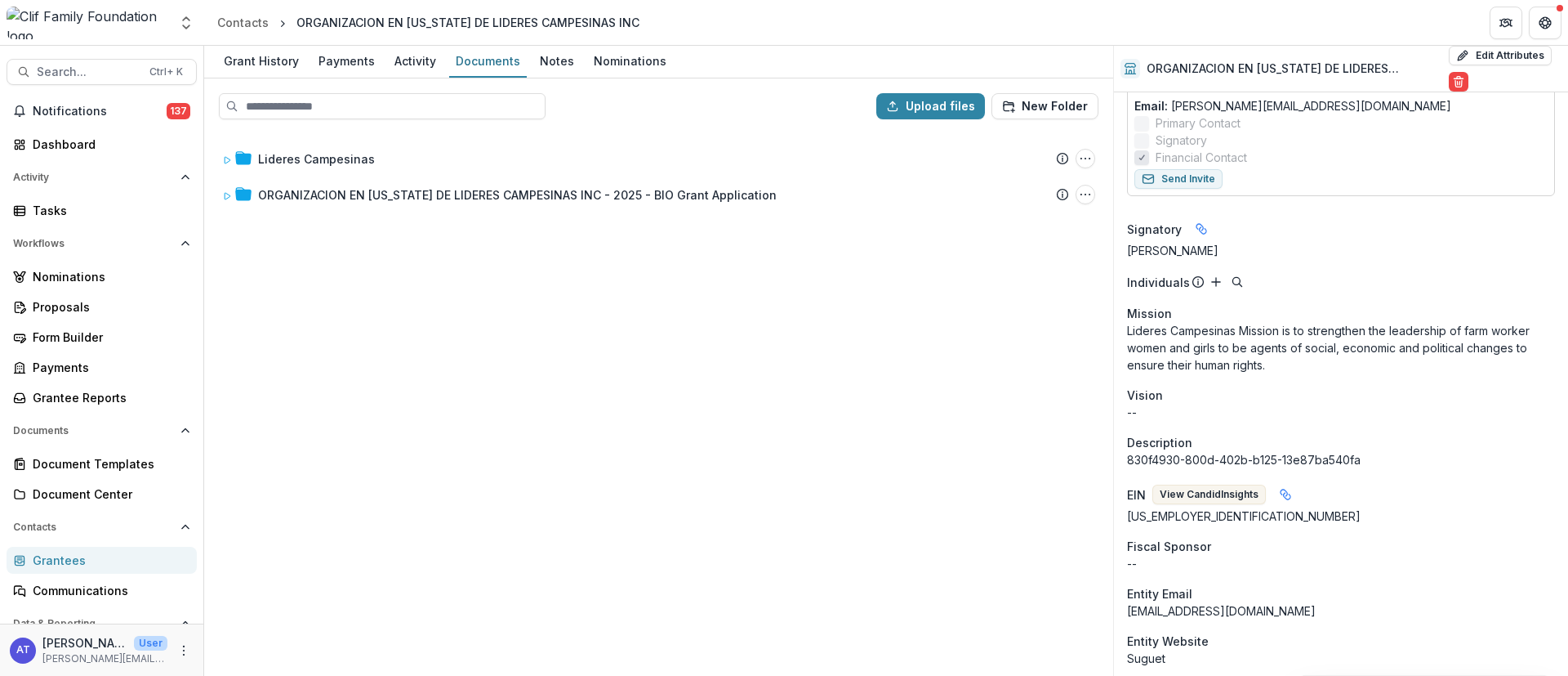
scroll to position [858, 0]
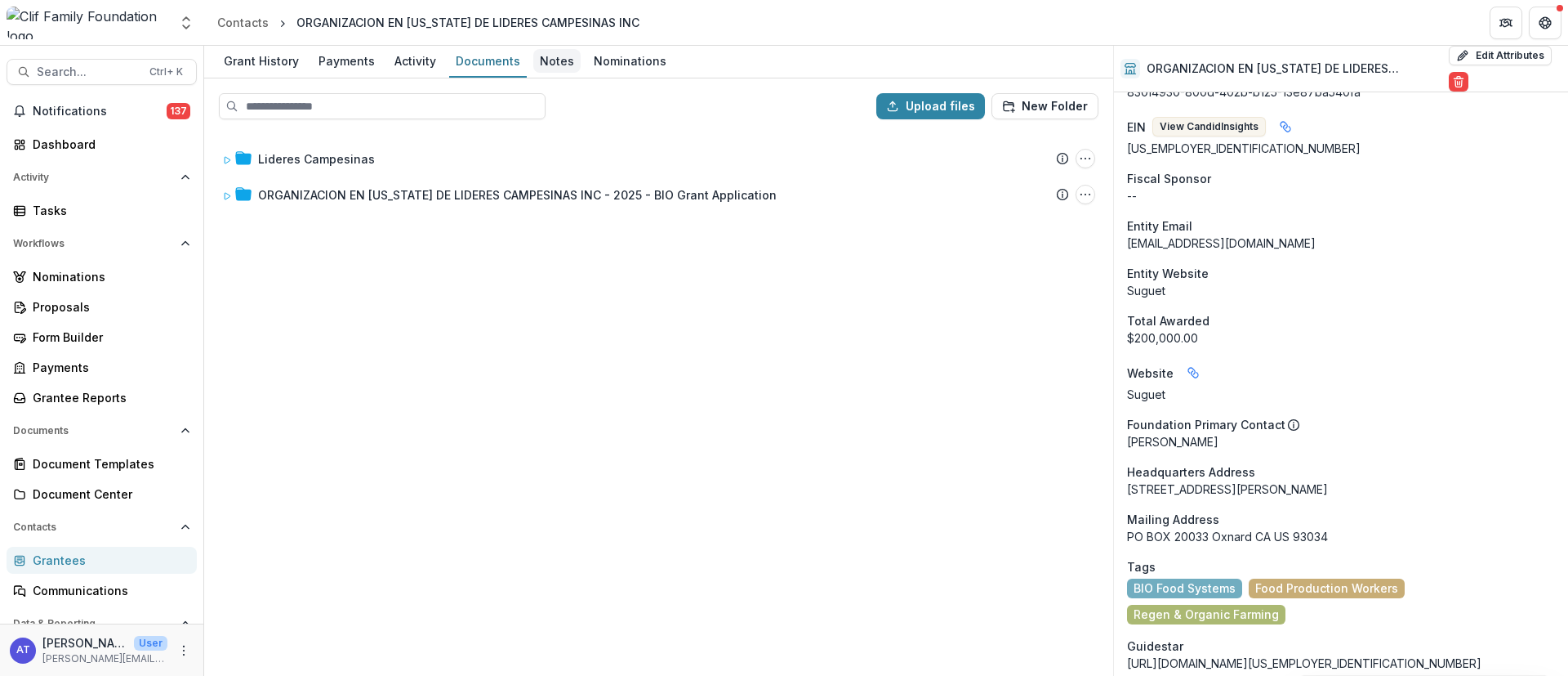
click at [552, 60] on div "Notes" at bounding box center [557, 61] width 47 height 24
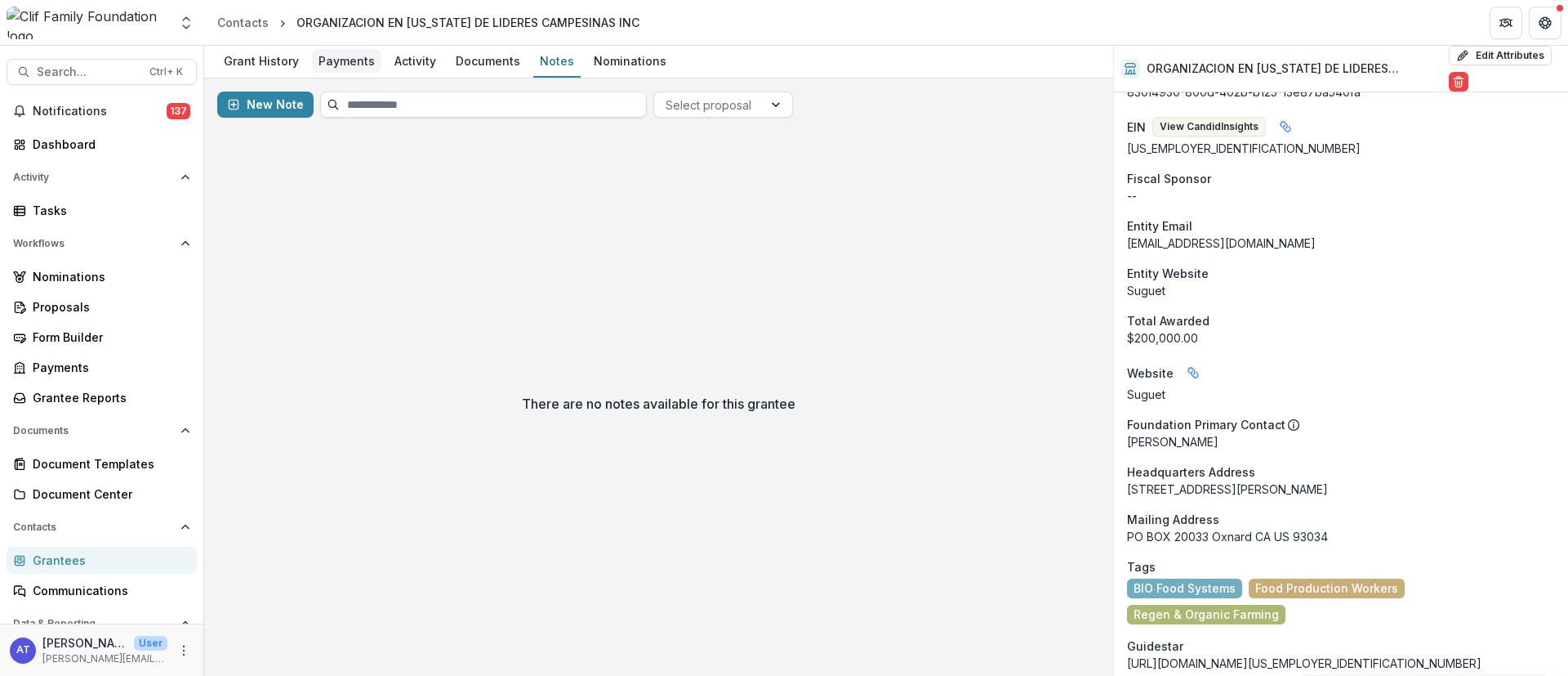
click at [344, 60] on div "Payments" at bounding box center [346, 61] width 69 height 24
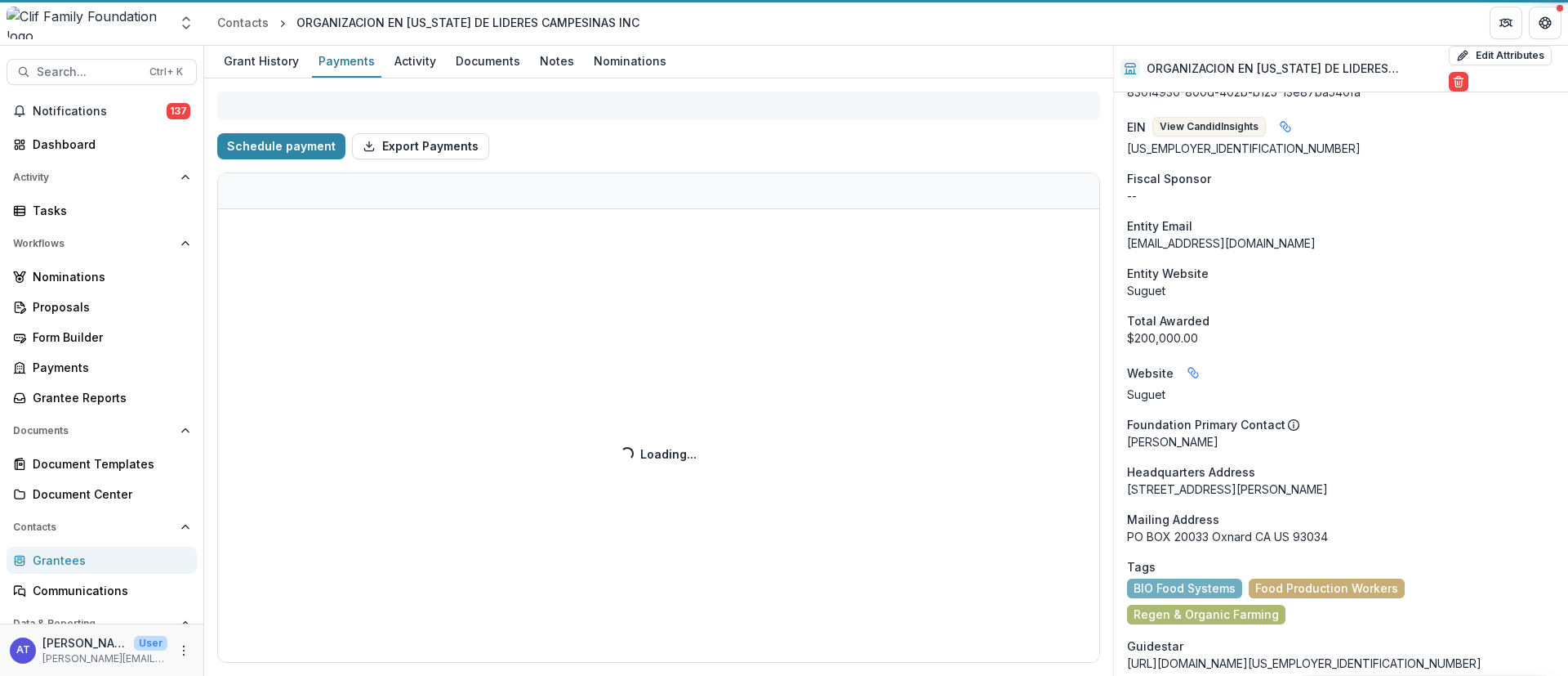
select select "**********"
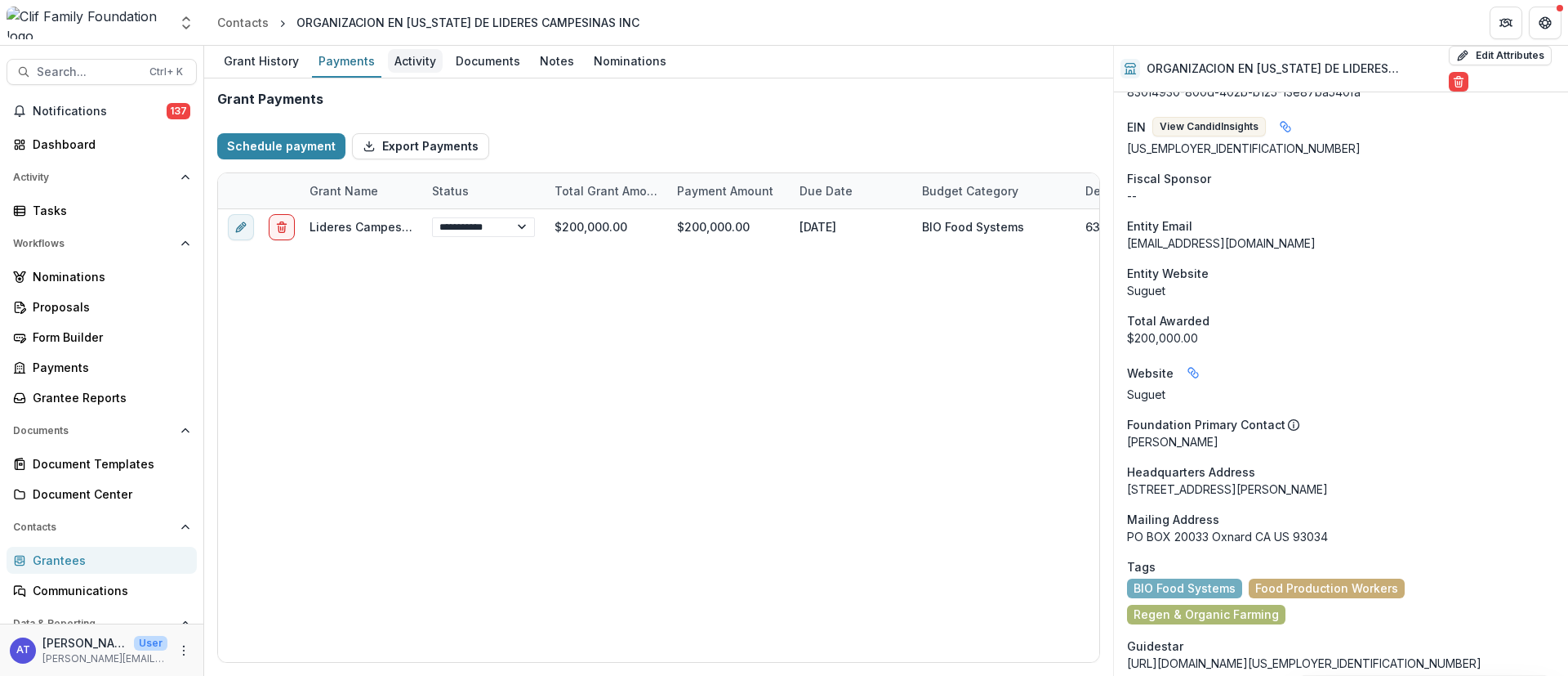
click at [419, 58] on div "Activity" at bounding box center [414, 61] width 54 height 24
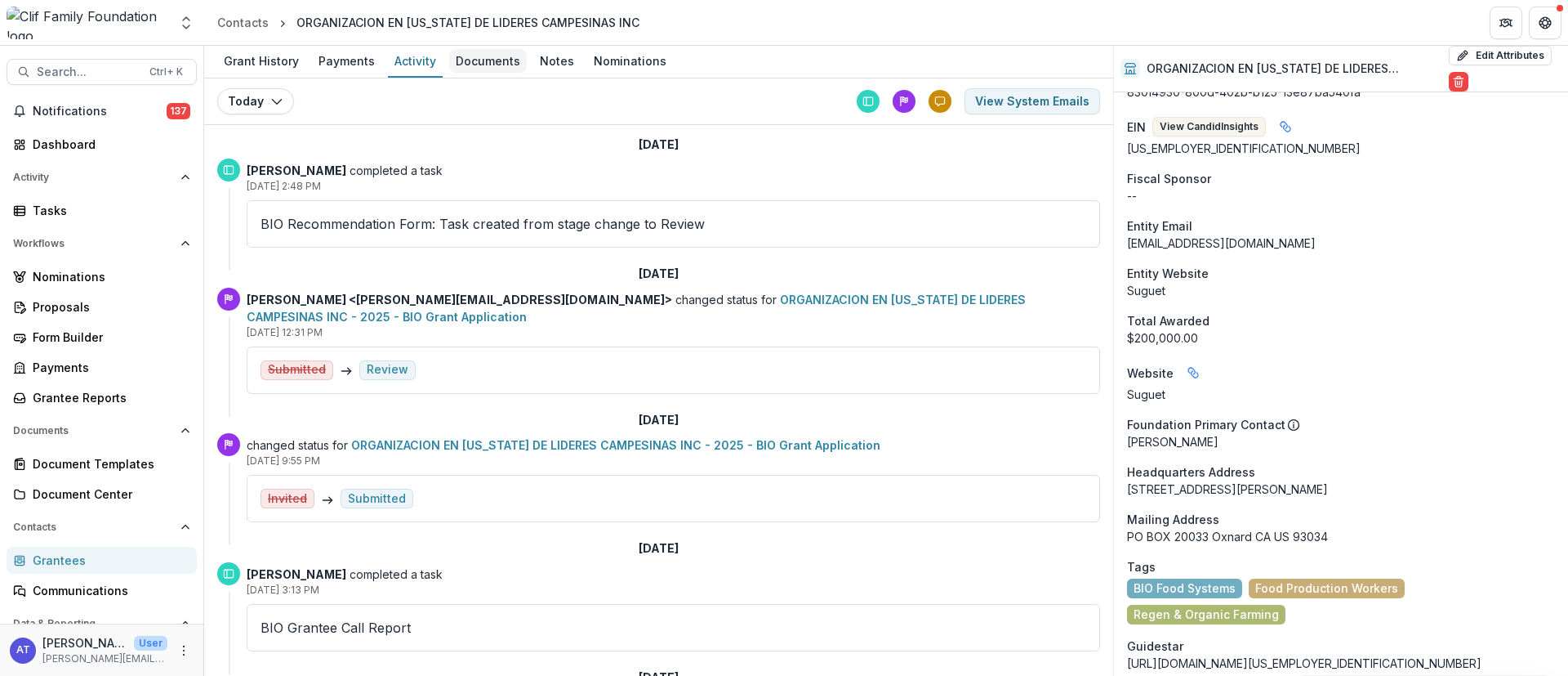
click at [482, 65] on div "Documents" at bounding box center [487, 61] width 78 height 24
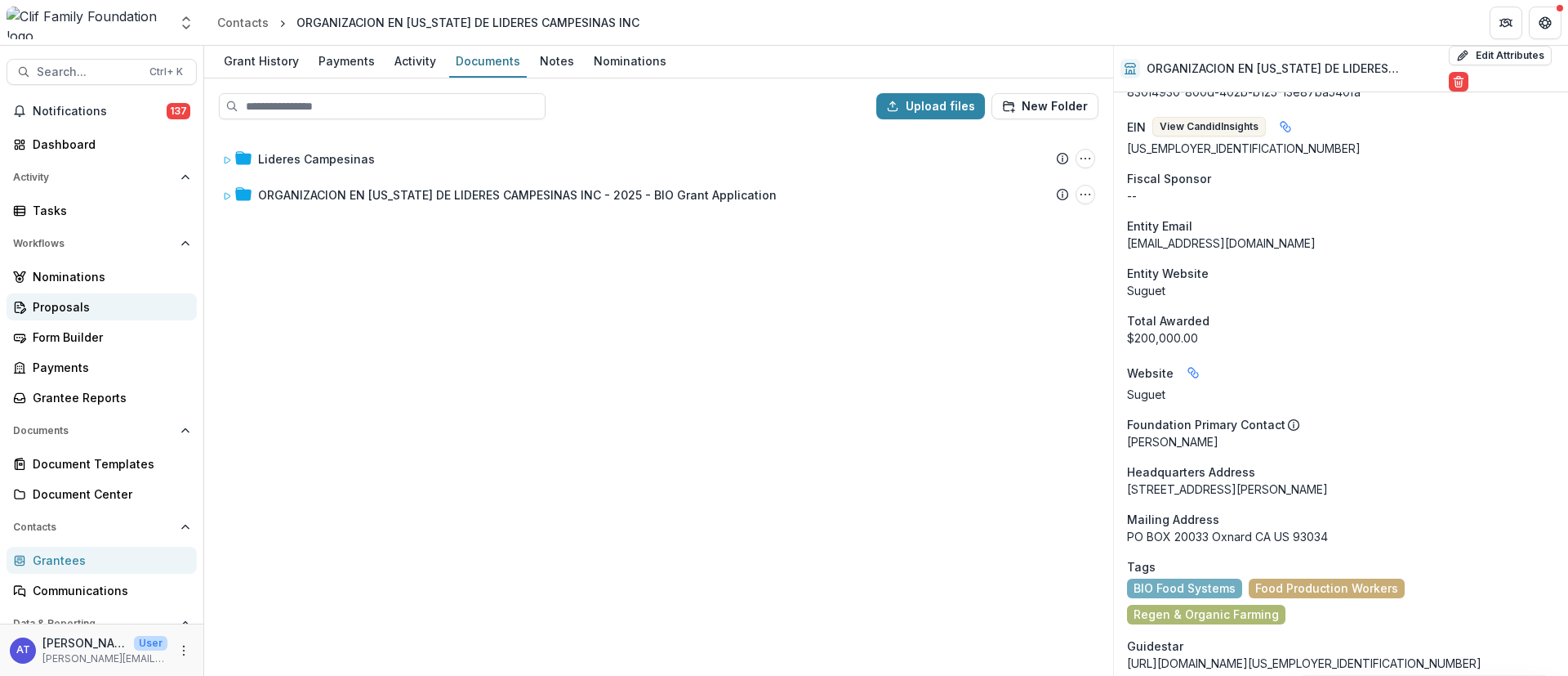
click at [62, 301] on div "Proposals" at bounding box center [108, 306] width 151 height 17
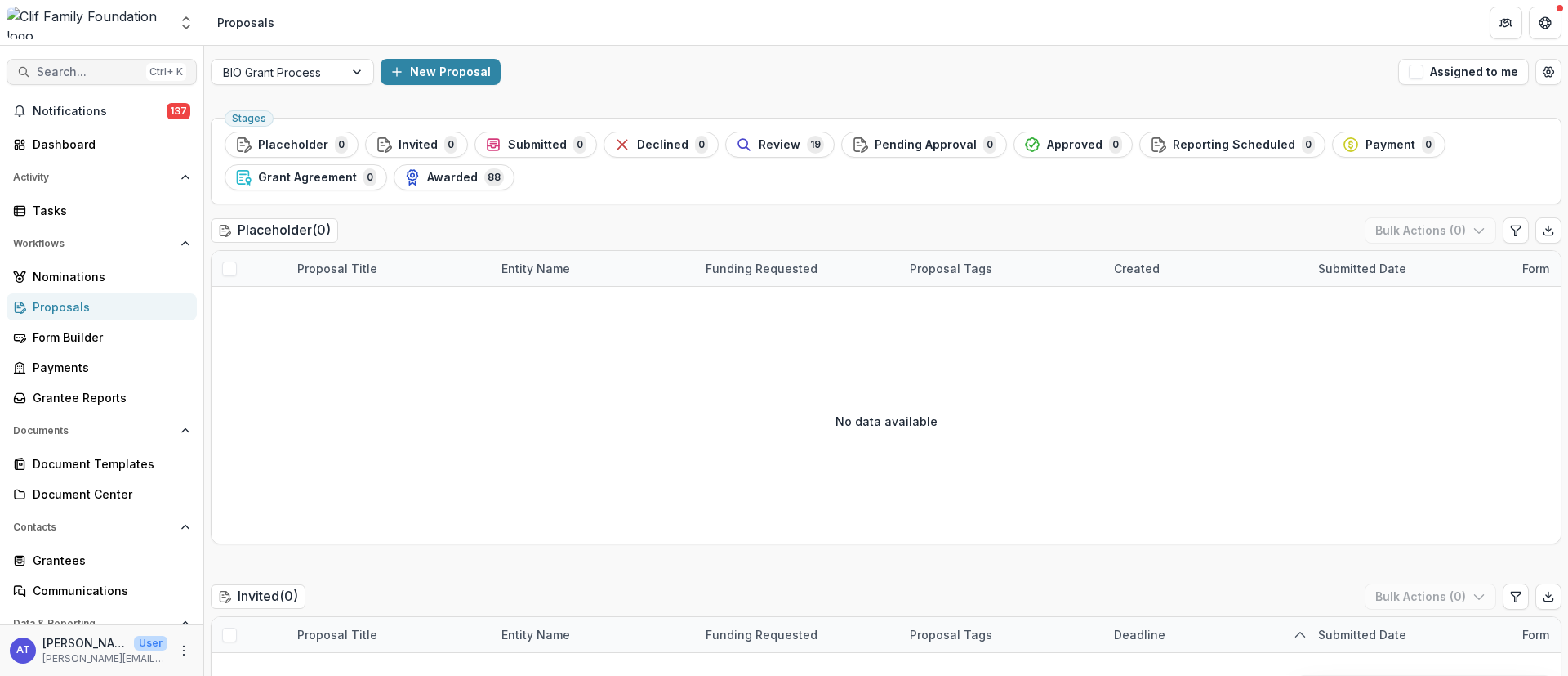
click at [58, 73] on span "Search..." at bounding box center [88, 72] width 103 height 14
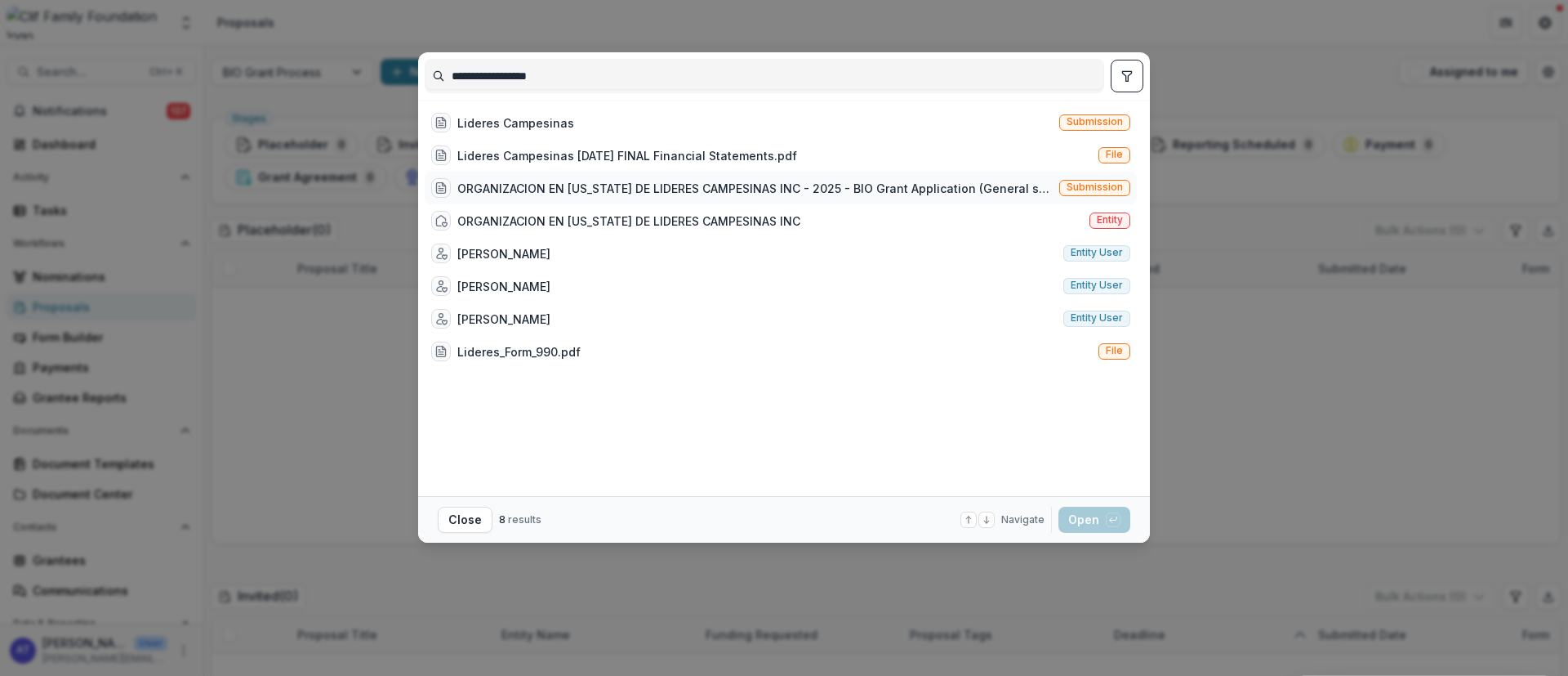
type input "**********"
click at [585, 188] on div "ORGANIZACION EN [US_STATE] DE LIDERES CAMPESINAS INC - 2025 - BIO Grant Applica…" at bounding box center [755, 188] width 595 height 17
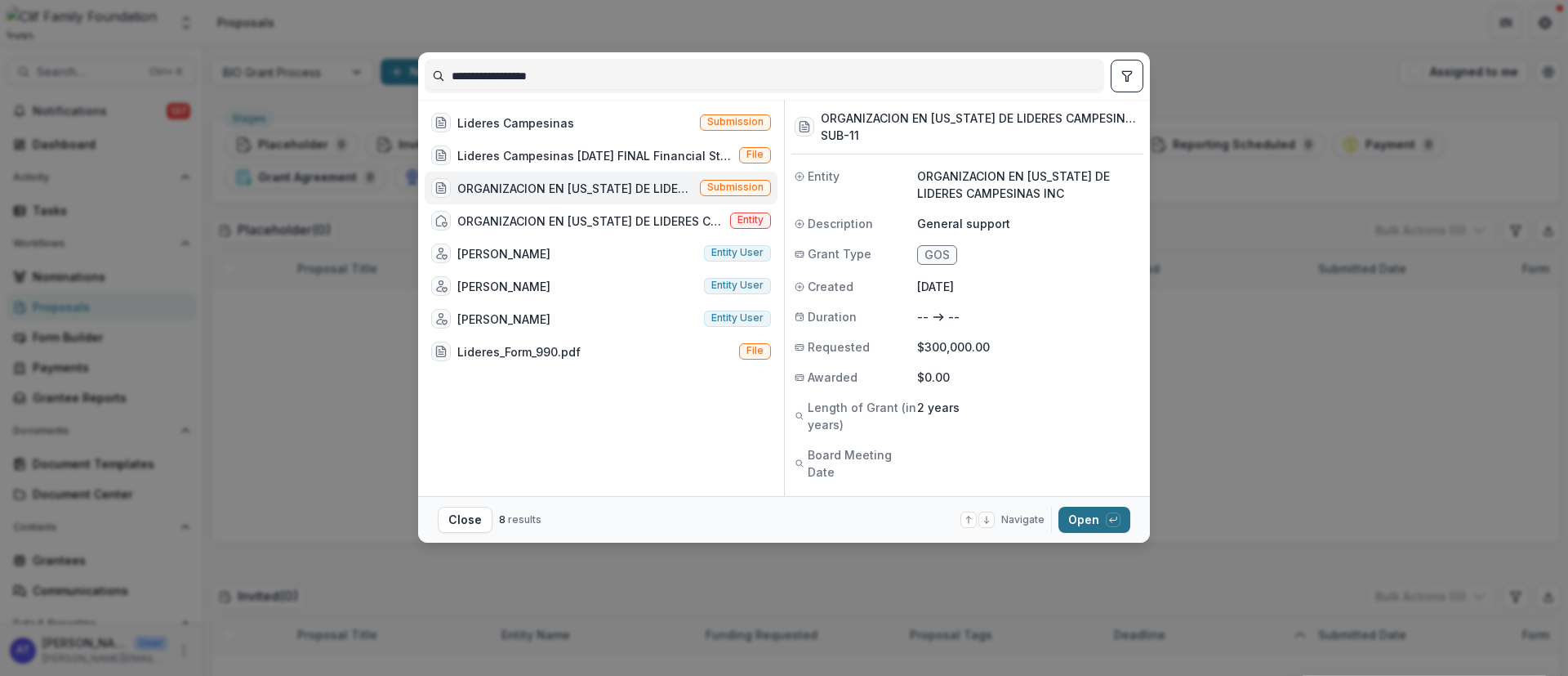
click at [1088, 519] on button "Open with enter key" at bounding box center [1094, 519] width 72 height 26
